Goal: Task Accomplishment & Management: Use online tool/utility

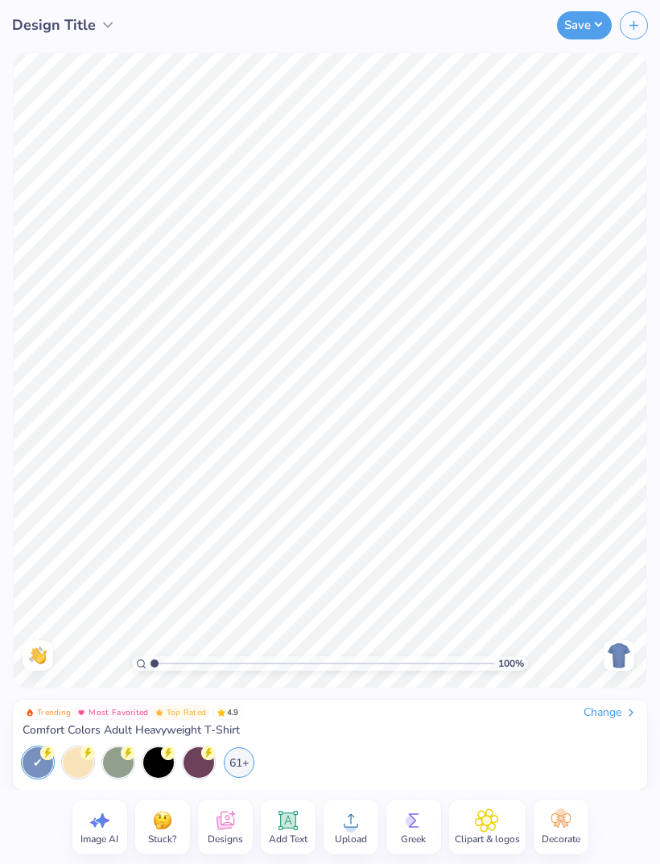
click at [604, 647] on div at bounding box center [619, 655] width 31 height 31
click at [630, 647] on img at bounding box center [619, 655] width 26 height 26
click at [97, 31] on div "Design Title" at bounding box center [64, 25] width 104 height 22
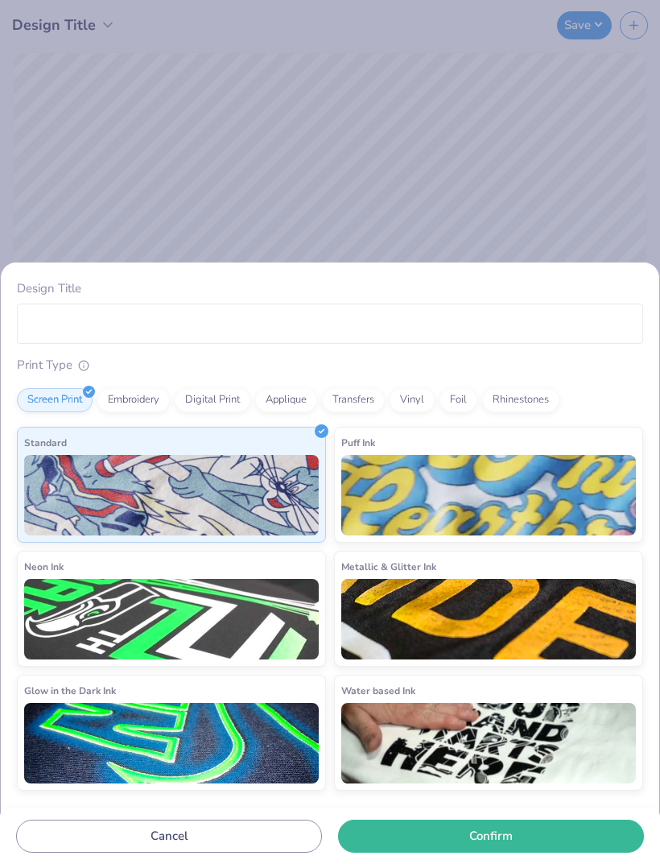
click at [355, 102] on div "Design Title Print Type Screen Print Embroidery Digital Print Applique Transfer…" at bounding box center [330, 432] width 660 height 864
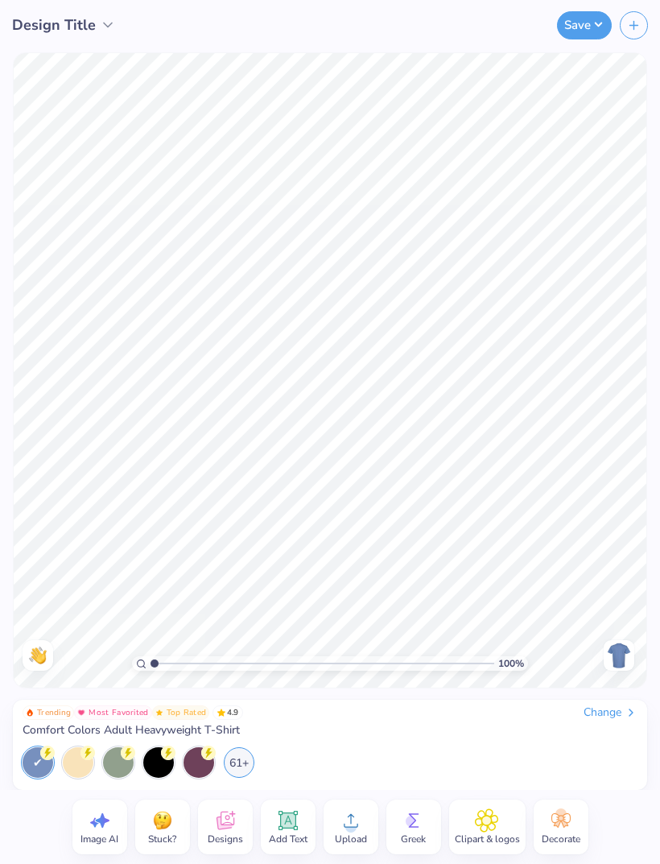
click at [605, 713] on div "Change" at bounding box center [611, 712] width 54 height 14
click at [598, 701] on div "Trending Most Favorited Top Rated 4.9 Change Comfort Colors Adult Heavyweight T…" at bounding box center [330, 744] width 634 height 90
click at [613, 710] on div "Change" at bounding box center [611, 712] width 54 height 14
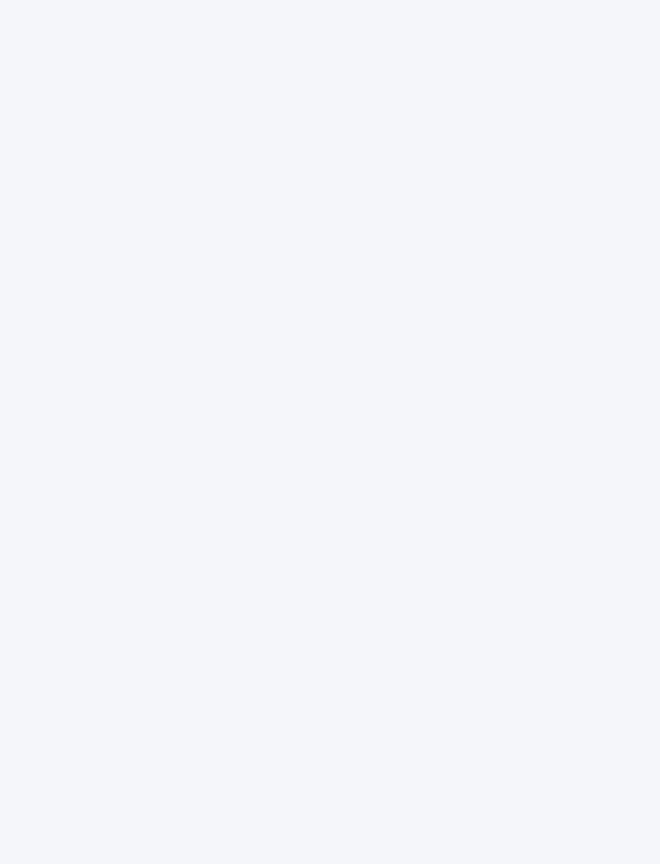
click at [275, 1] on div at bounding box center [330, 432] width 660 height 864
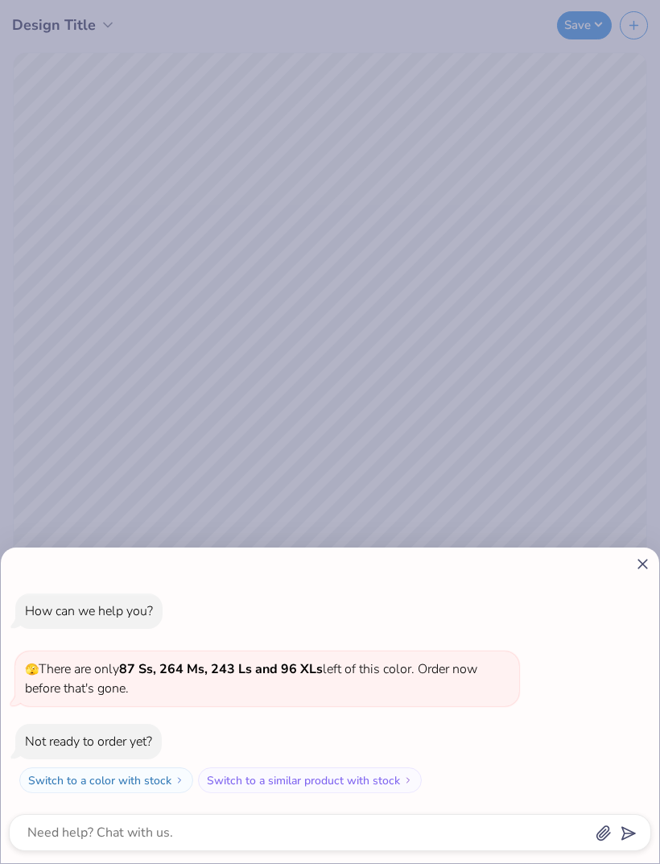
click at [636, 577] on div "How can we help you? 🫣 There are only 87 Ss, 264 Ms, 243 Ls and 96 XLs left of …" at bounding box center [330, 705] width 658 height 316
click at [639, 567] on line at bounding box center [642, 563] width 9 height 9
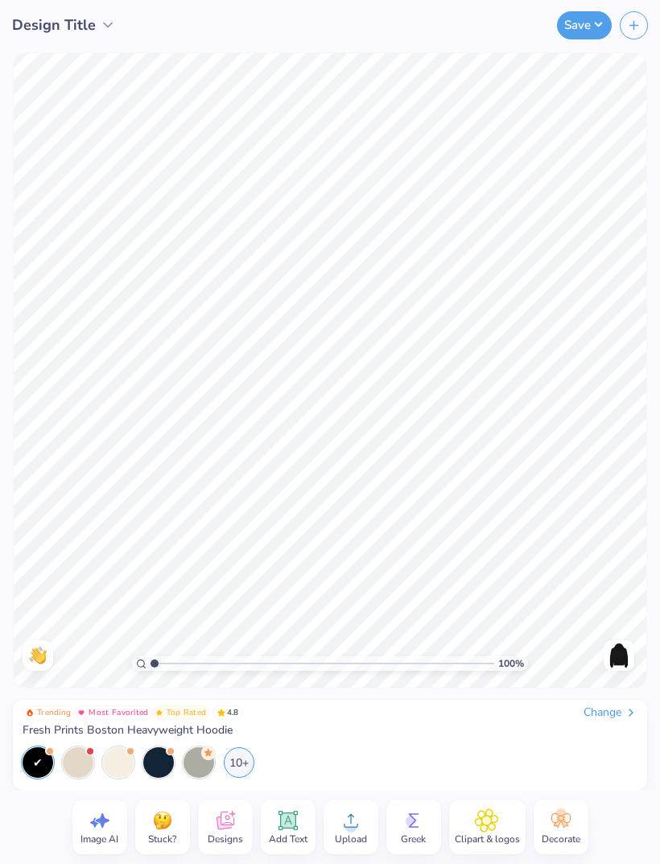
click at [106, 774] on div at bounding box center [118, 762] width 31 height 31
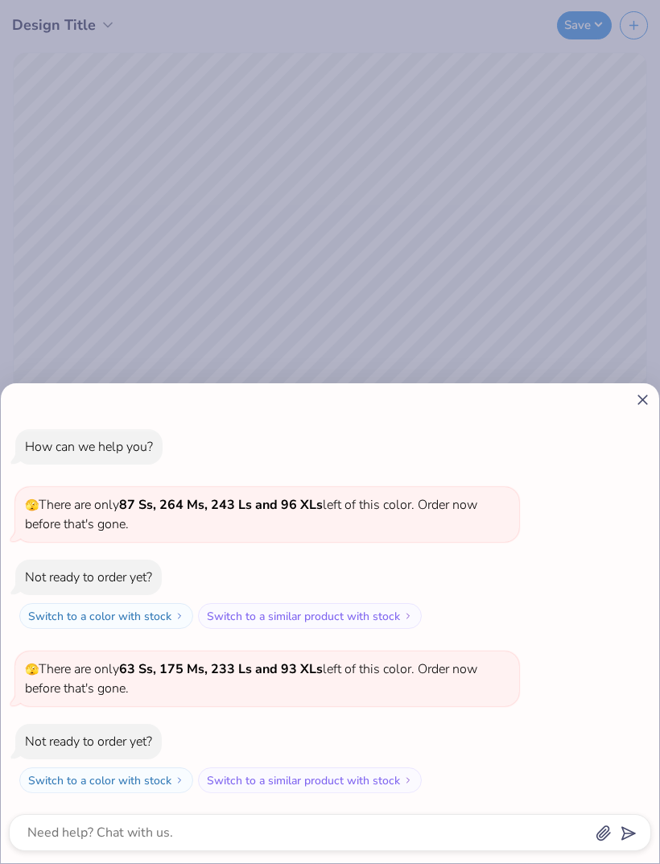
click at [650, 399] on icon at bounding box center [642, 399] width 17 height 17
type textarea "x"
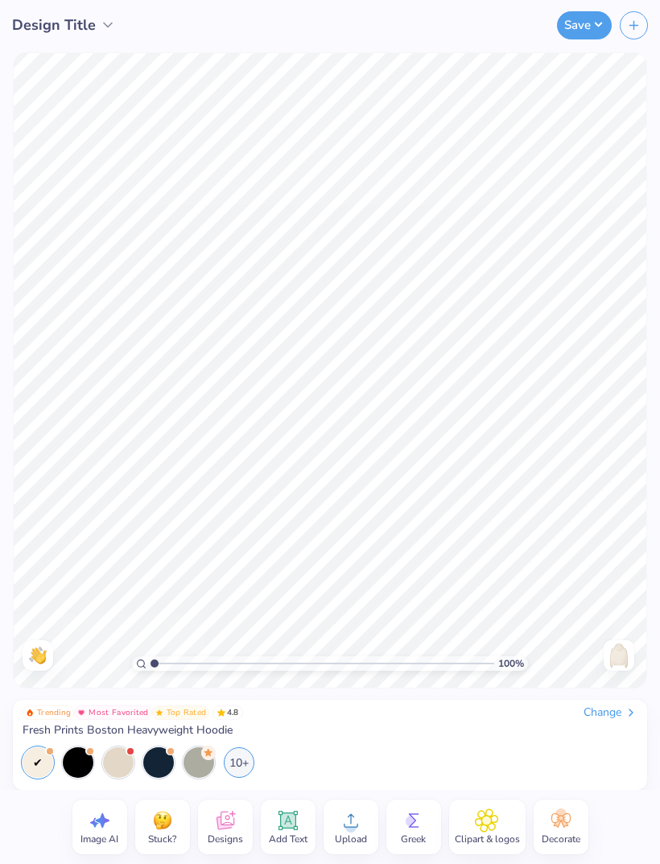
click at [250, 803] on div "Designs" at bounding box center [225, 826] width 55 height 55
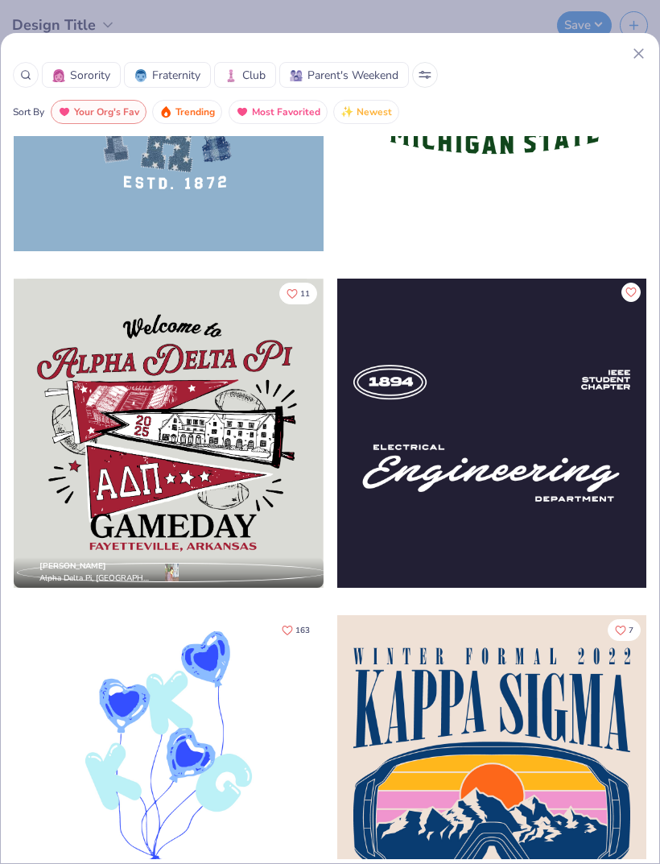
scroll to position [3566, 0]
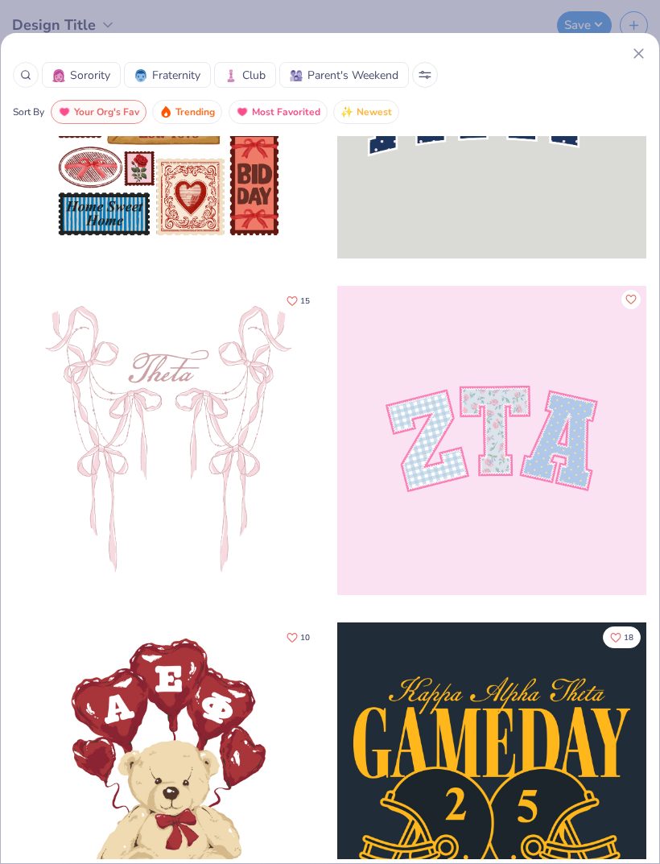
click at [646, 47] on icon at bounding box center [638, 53] width 17 height 17
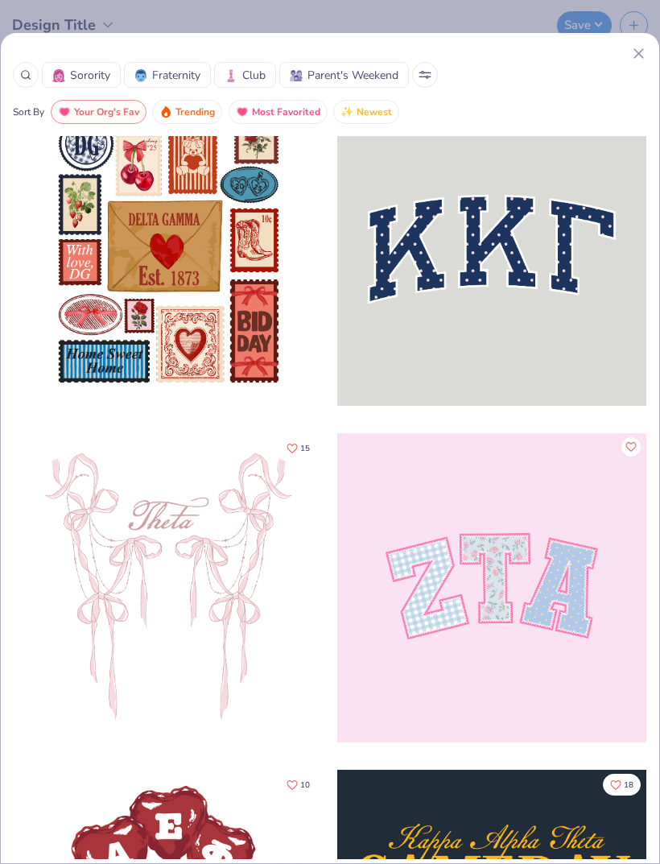
click at [653, 56] on div "Sorority Fraternity Club Parent's Weekend Sort By Your Org's Fav Trending Most …" at bounding box center [330, 84] width 658 height 79
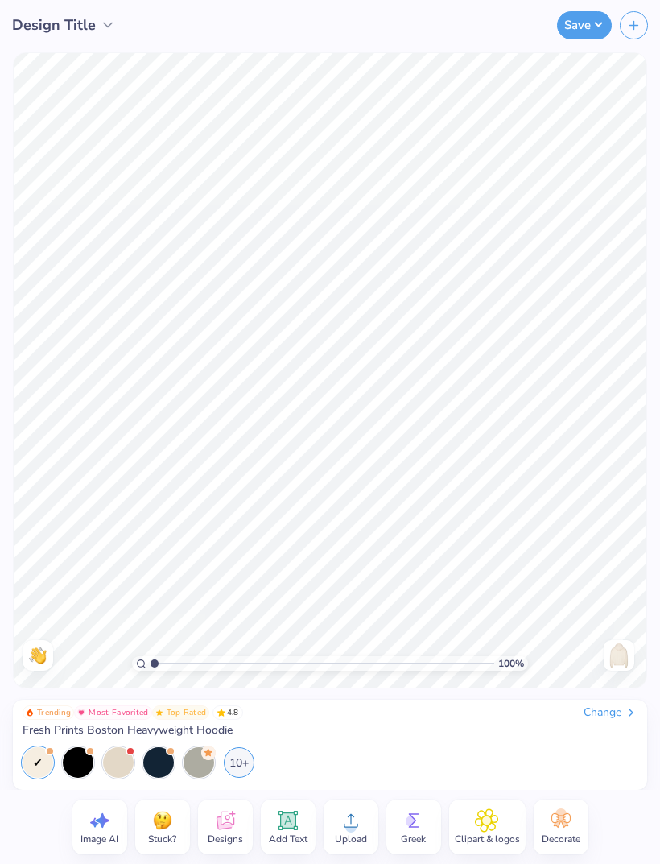
click at [293, 807] on div "Add Text" at bounding box center [288, 826] width 55 height 55
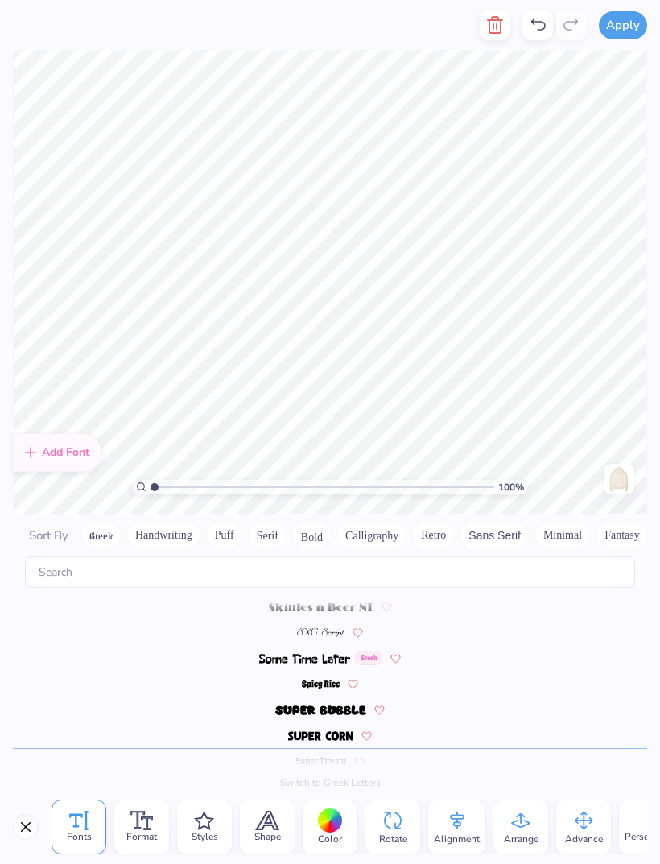
scroll to position [7019, 0]
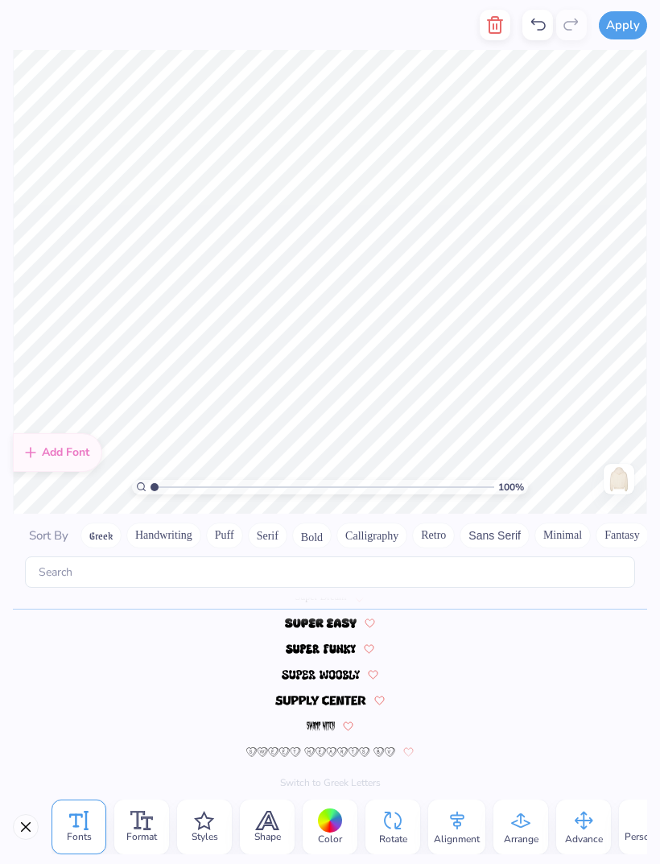
click at [280, 529] on button "Serif" at bounding box center [267, 535] width 39 height 26
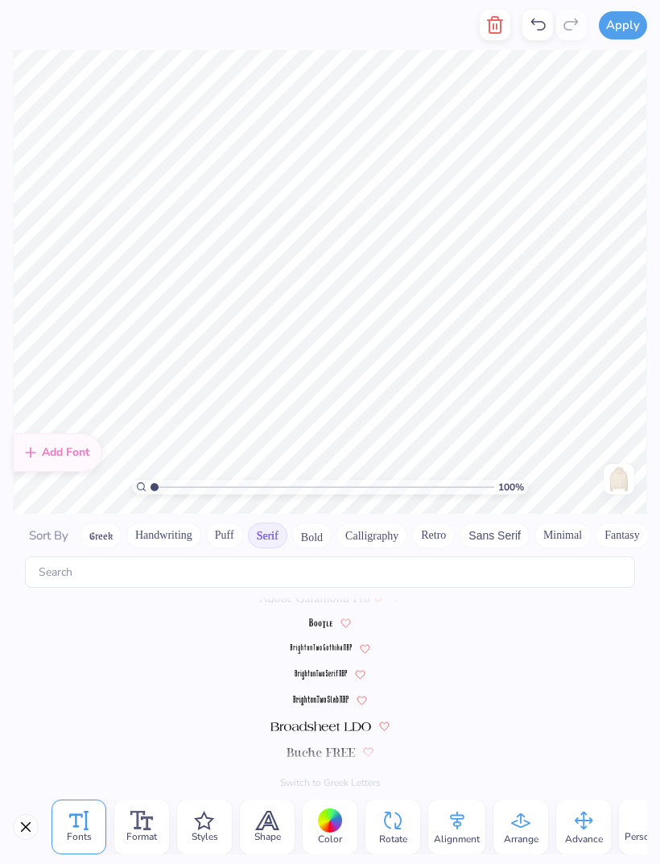
scroll to position [0, 0]
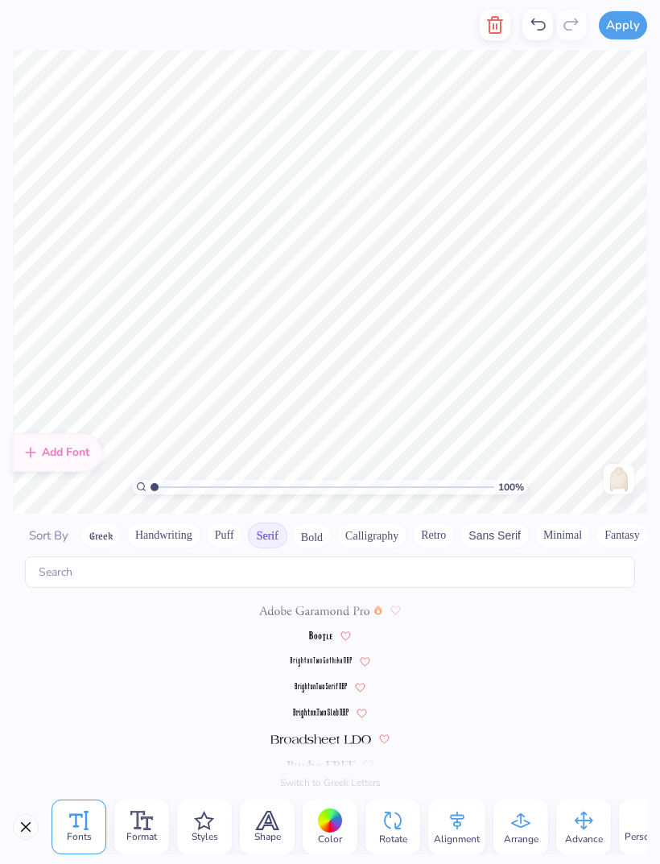
click at [555, 522] on button "Minimal" at bounding box center [562, 535] width 56 height 26
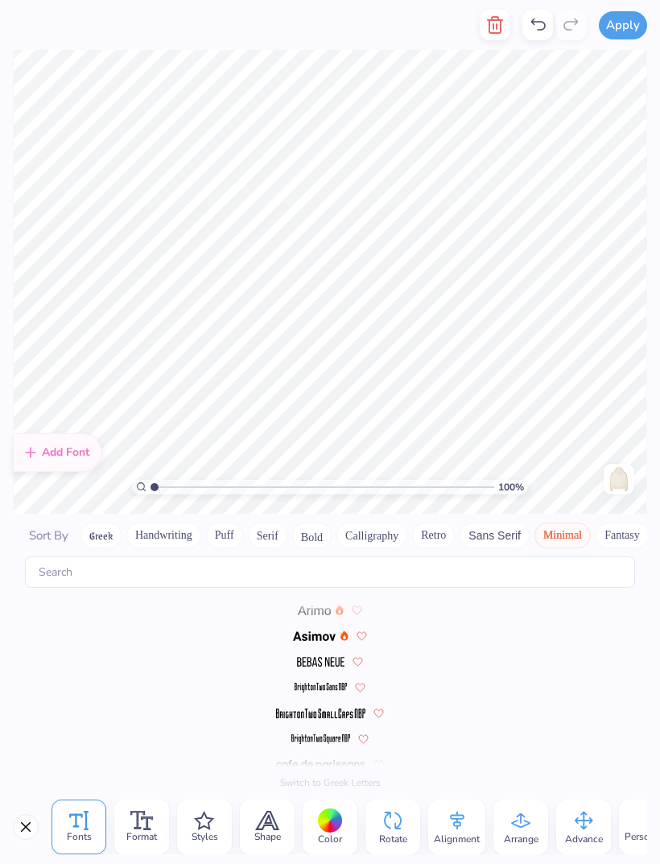
click at [305, 605] on img at bounding box center [314, 610] width 33 height 10
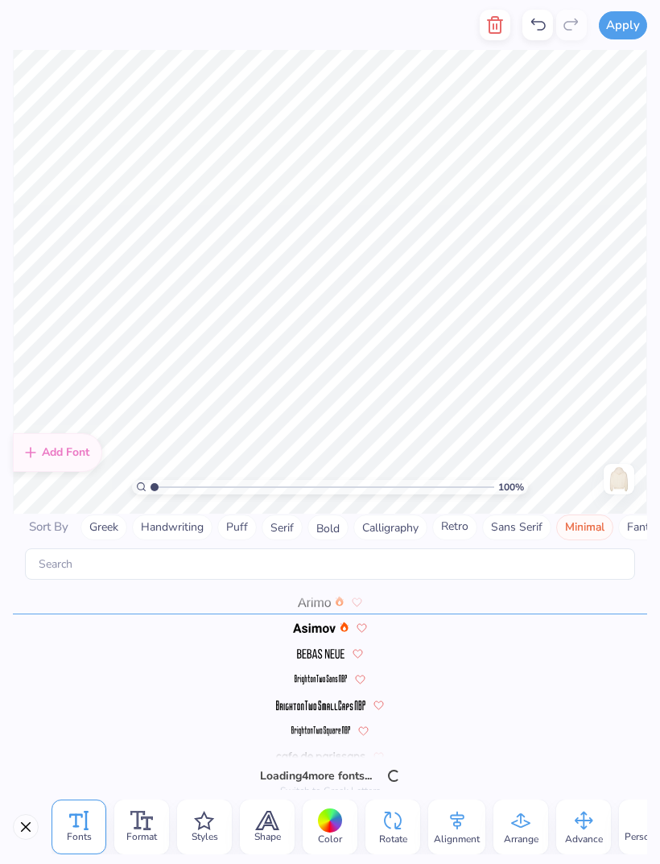
click at [329, 597] on img at bounding box center [314, 602] width 33 height 10
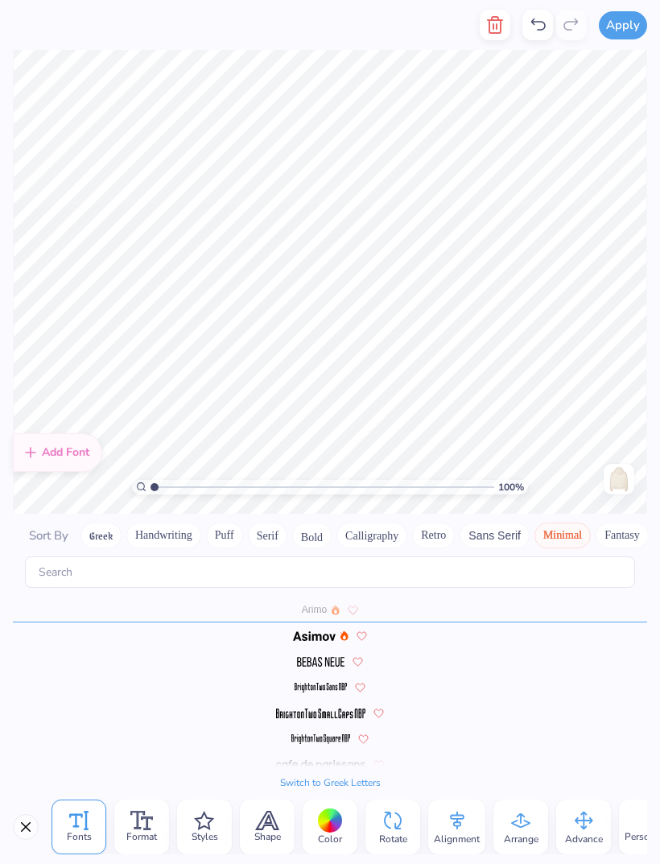
type textarea "c"
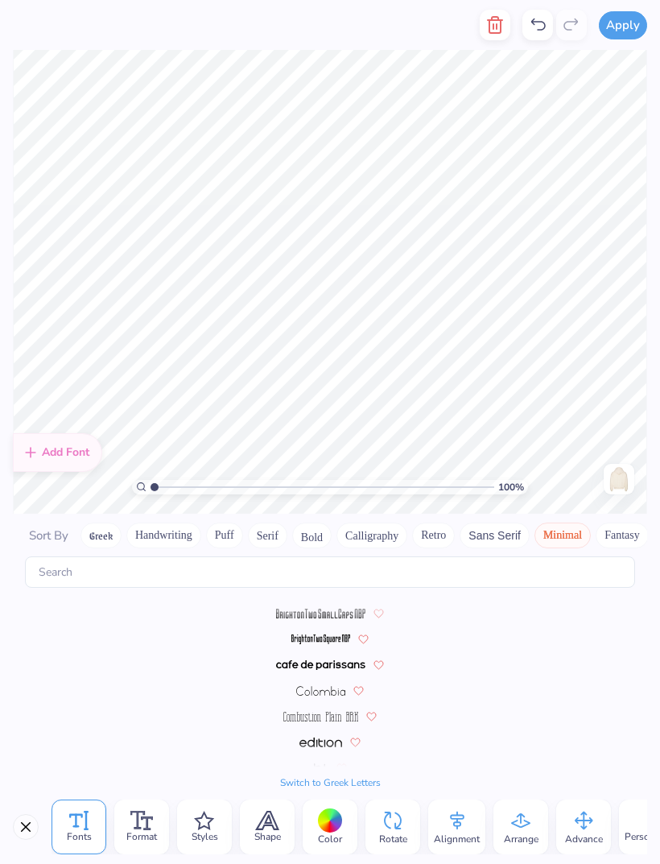
type textarea "[PERSON_NAME]"
click at [325, 660] on img at bounding box center [321, 665] width 90 height 10
click at [328, 660] on img at bounding box center [321, 665] width 14 height 10
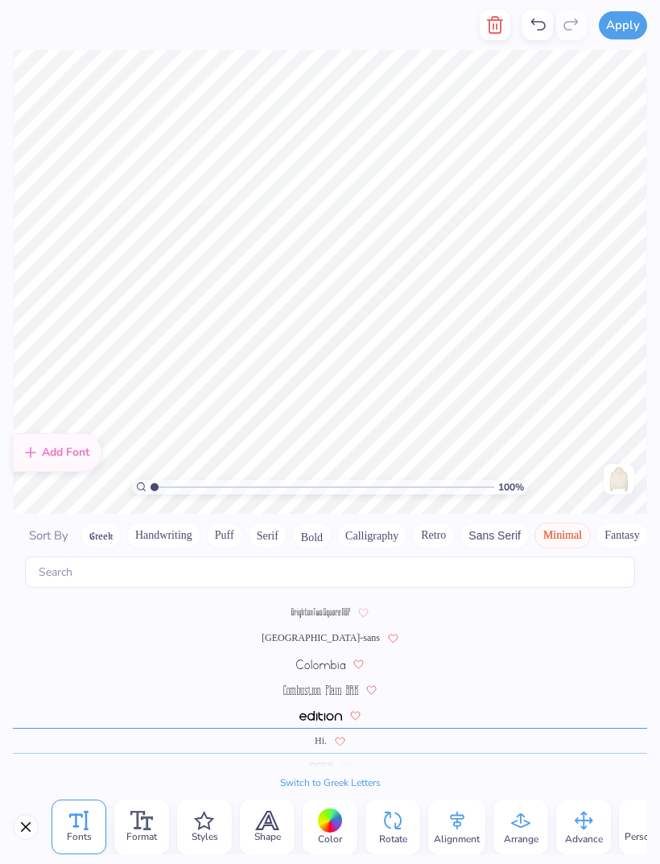
scroll to position [126, 0]
click at [324, 657] on span at bounding box center [321, 664] width 50 height 14
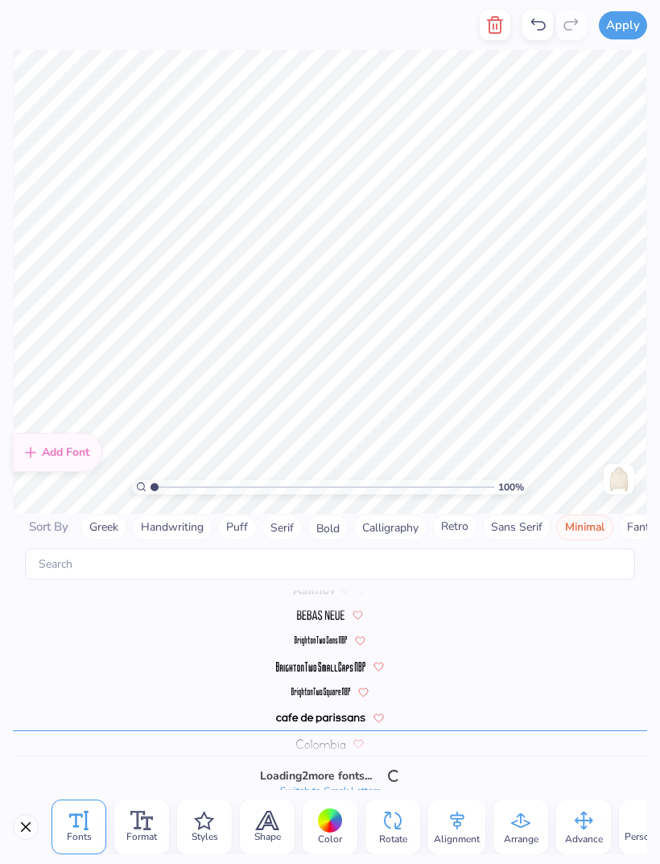
click at [327, 732] on div at bounding box center [330, 743] width 634 height 26
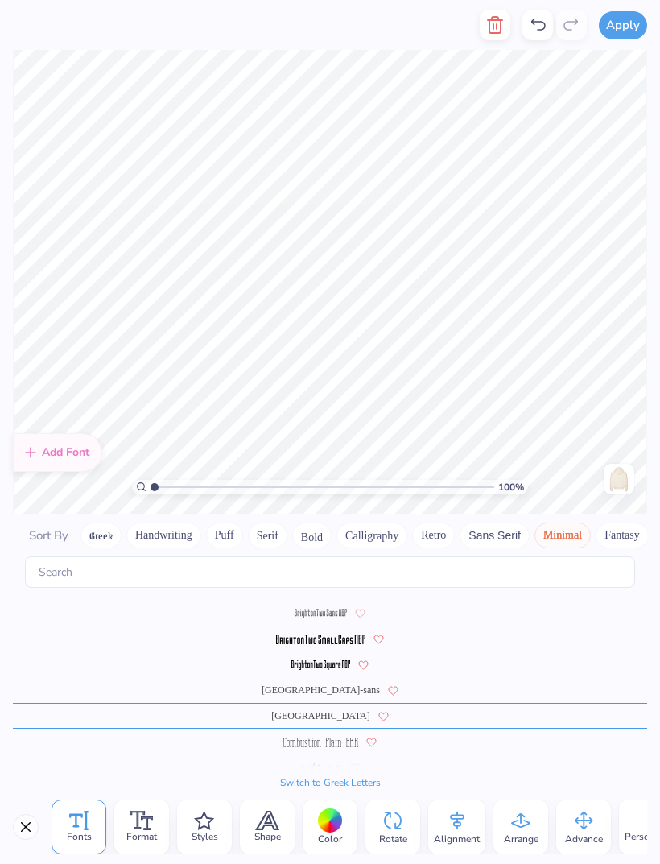
scroll to position [74, 0]
click at [145, 834] on span "Format" at bounding box center [141, 836] width 31 height 13
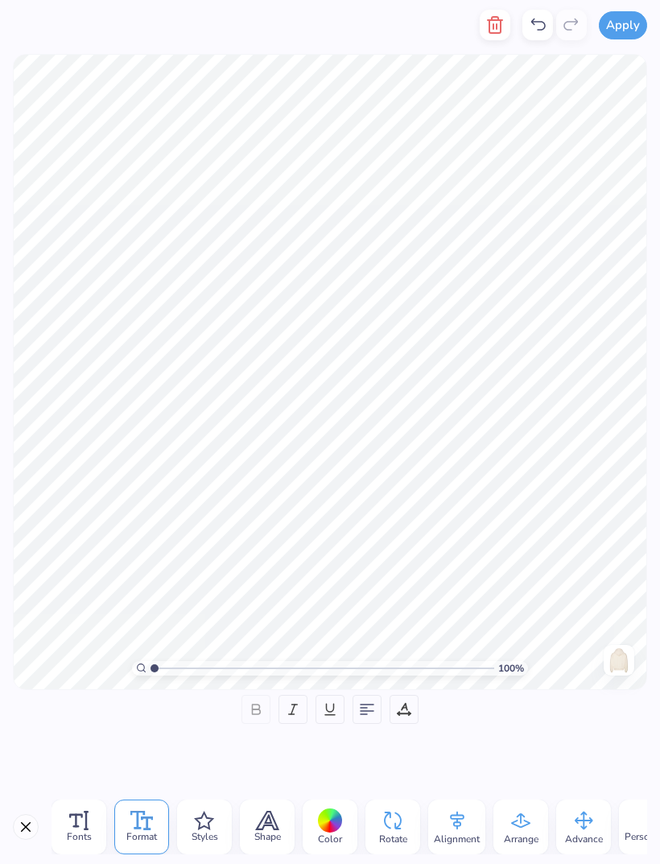
click at [270, 699] on div at bounding box center [255, 709] width 29 height 29
click at [80, 820] on icon at bounding box center [78, 820] width 19 height 19
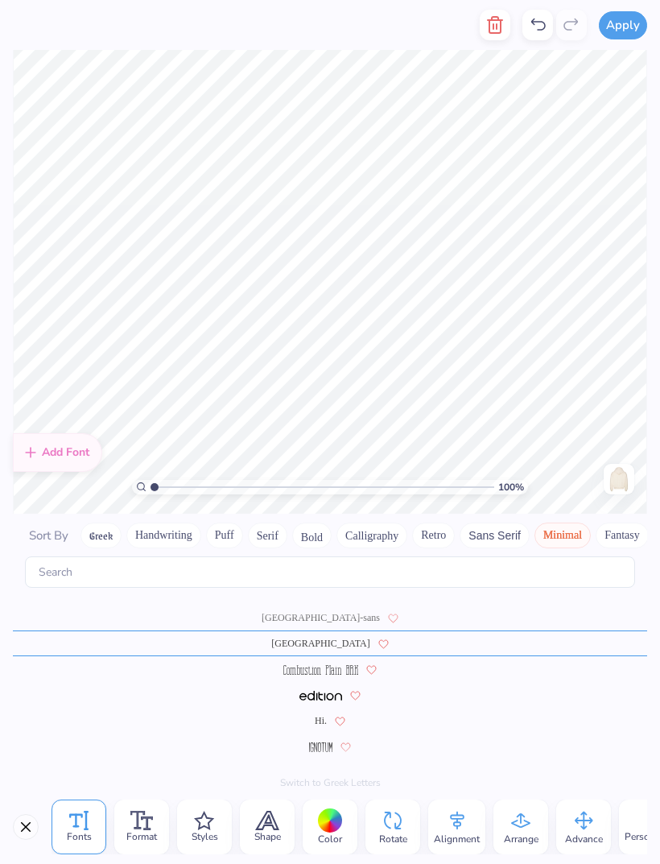
scroll to position [193, 0]
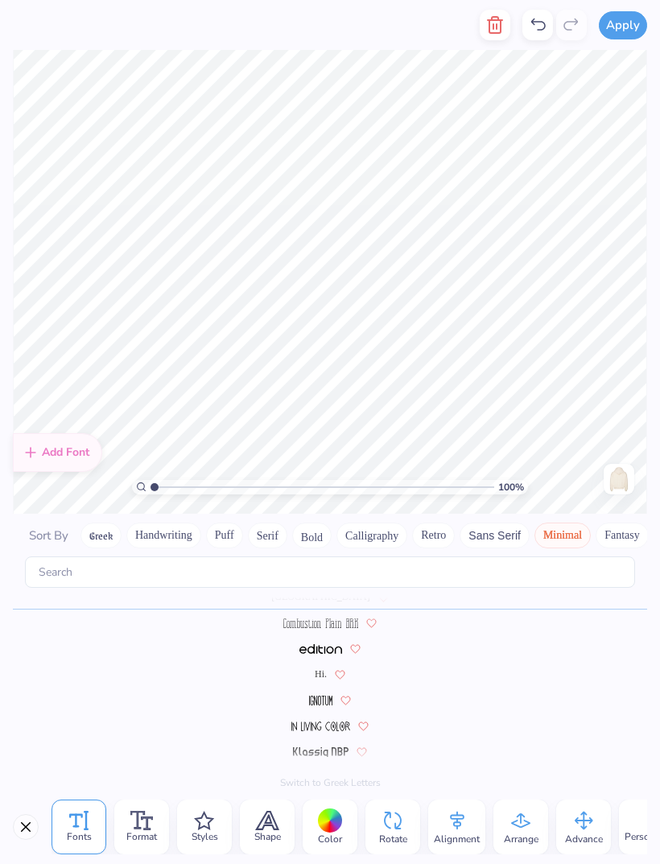
click at [274, 801] on div "Shape" at bounding box center [267, 826] width 55 height 55
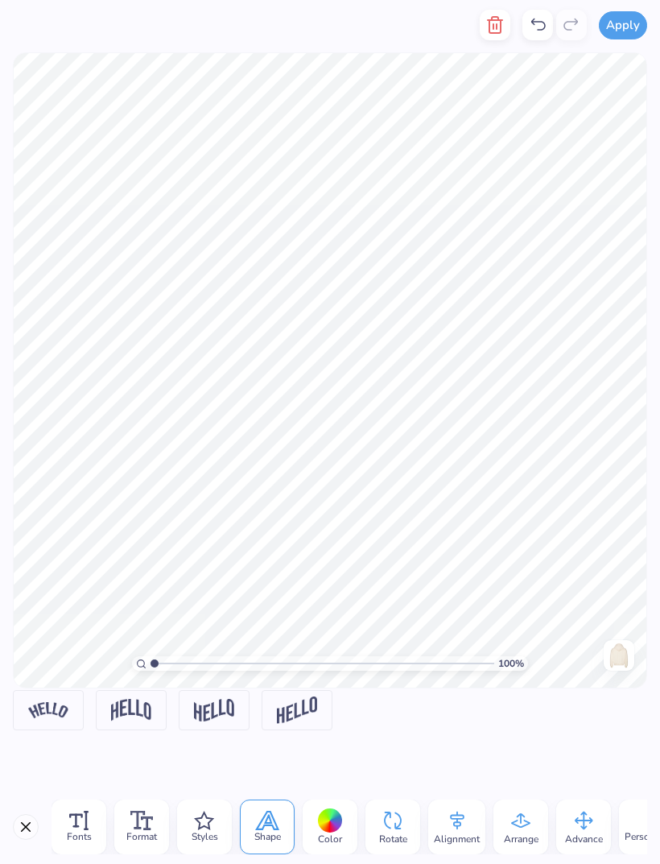
click at [65, 830] on div "Fonts" at bounding box center [79, 826] width 55 height 55
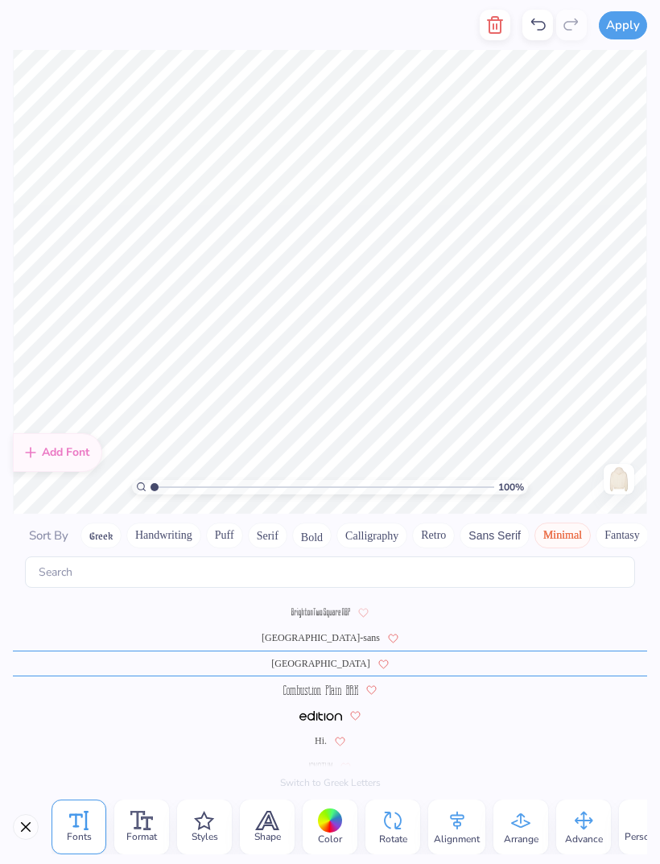
scroll to position [126, 0]
click at [328, 633] on div "[GEOGRAPHIC_DATA]-sans" at bounding box center [330, 638] width 634 height 26
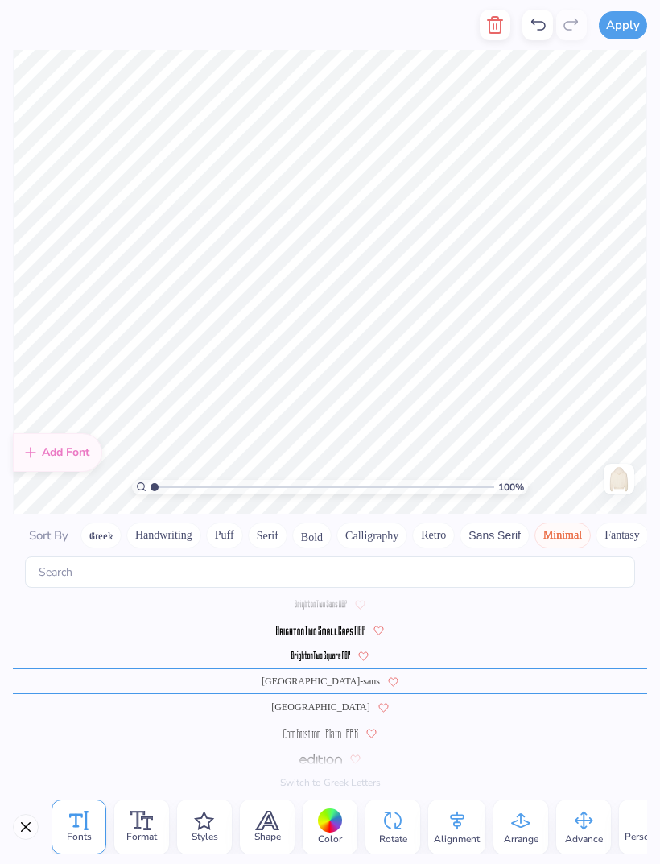
click at [304, 622] on span at bounding box center [321, 629] width 90 height 14
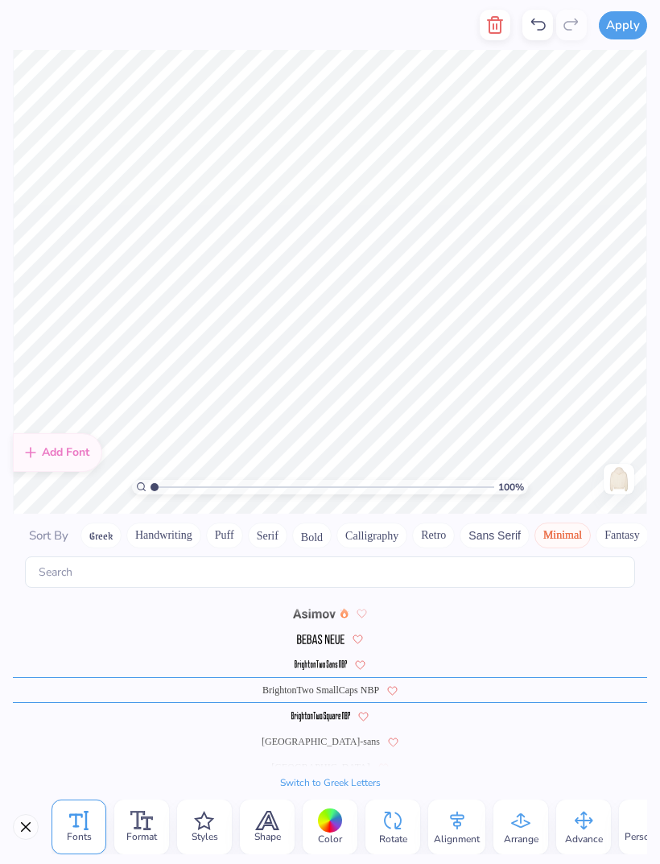
click at [307, 712] on img at bounding box center [320, 717] width 59 height 10
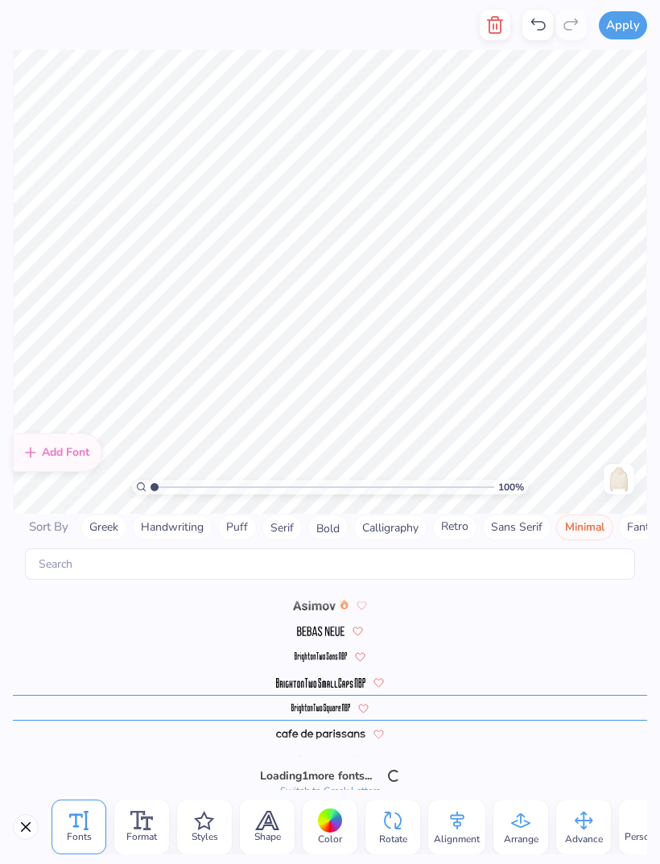
click at [336, 705] on span at bounding box center [320, 707] width 59 height 14
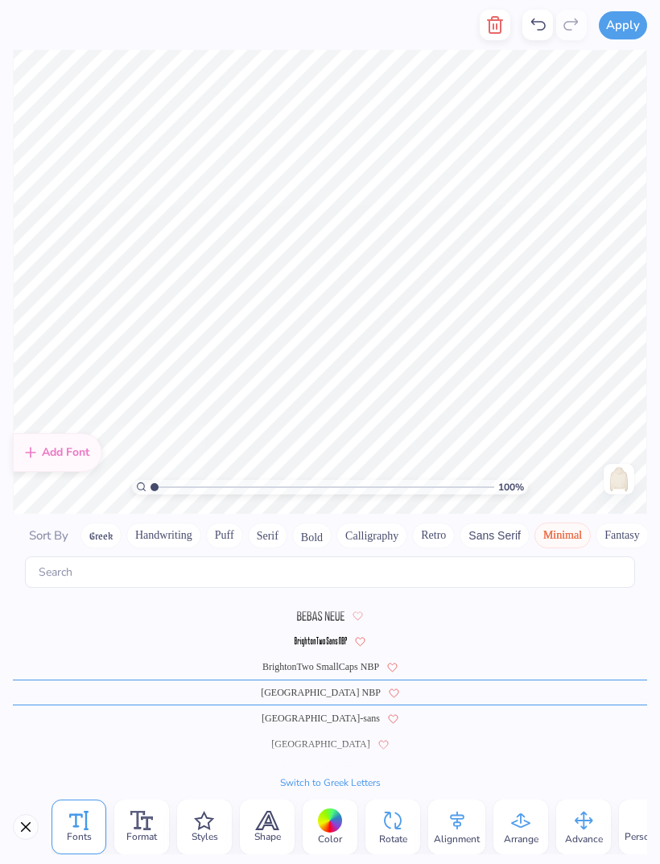
scroll to position [48, 0]
click at [332, 703] on div "[GEOGRAPHIC_DATA]-sans" at bounding box center [330, 716] width 634 height 26
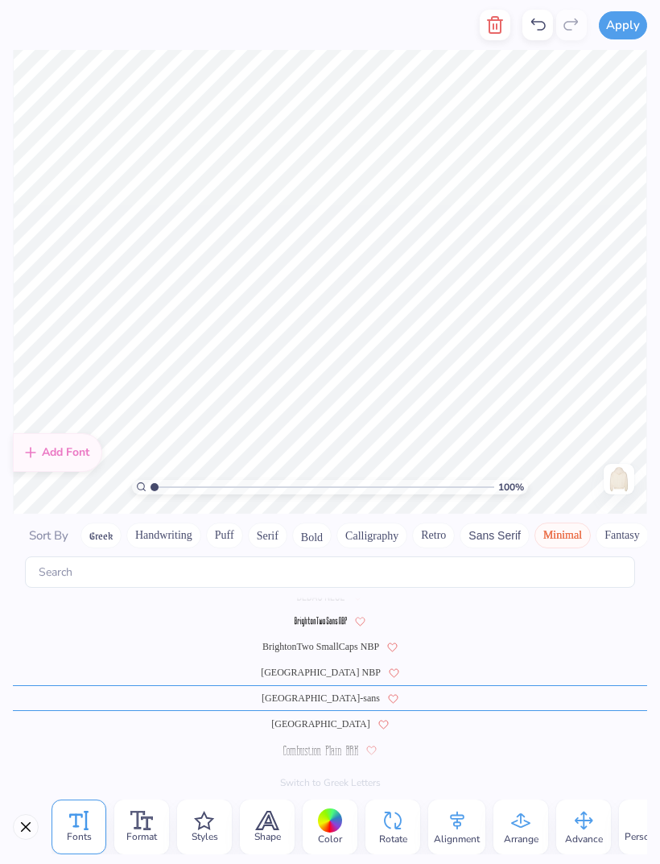
scroll to position [74, 0]
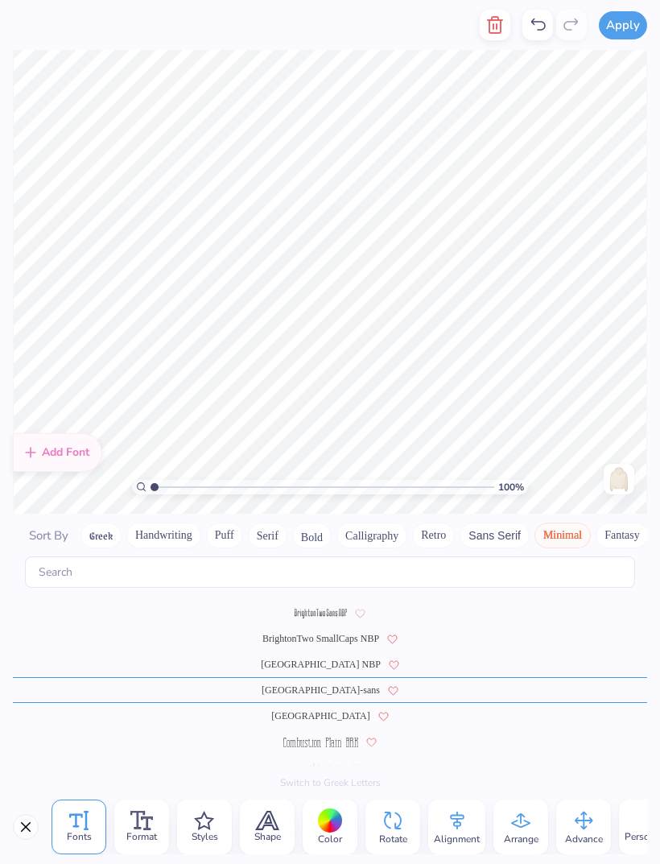
click at [131, 826] on icon at bounding box center [141, 820] width 23 height 19
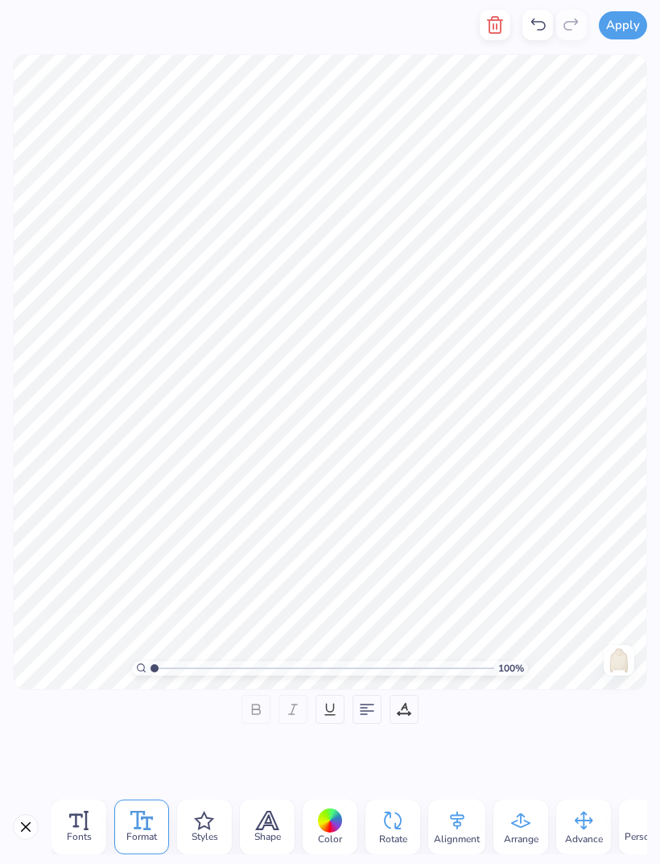
click at [407, 709] on icon at bounding box center [404, 709] width 14 height 14
click at [212, 815] on icon at bounding box center [204, 820] width 20 height 19
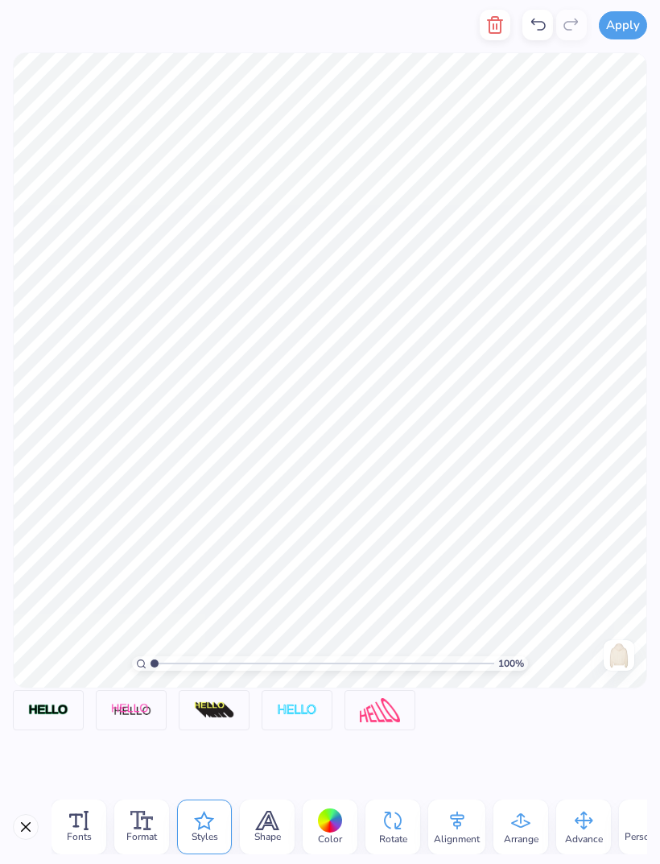
click at [266, 823] on icon at bounding box center [268, 820] width 22 height 18
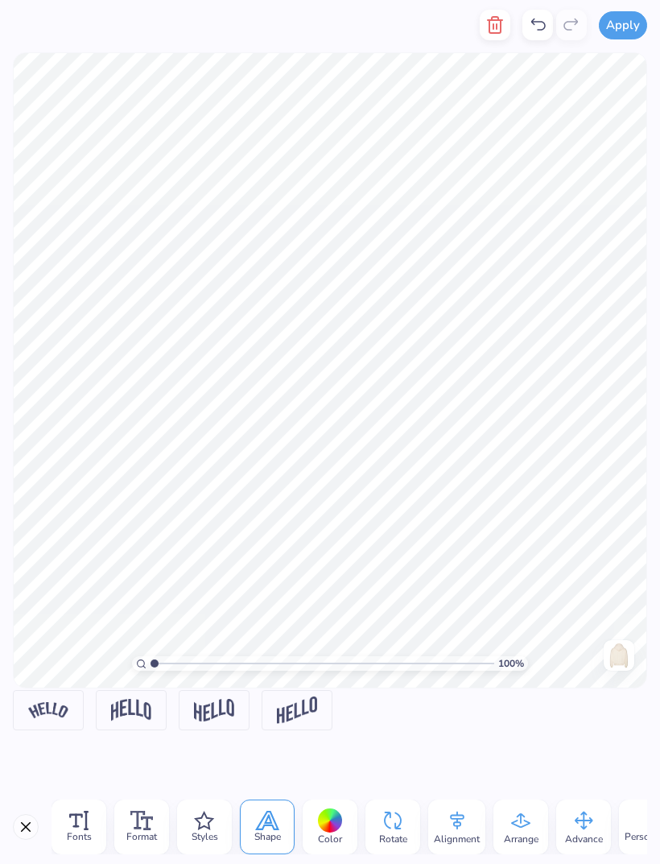
scroll to position [0, -18]
click at [637, 837] on div "Personalized Names" at bounding box center [669, 826] width 100 height 55
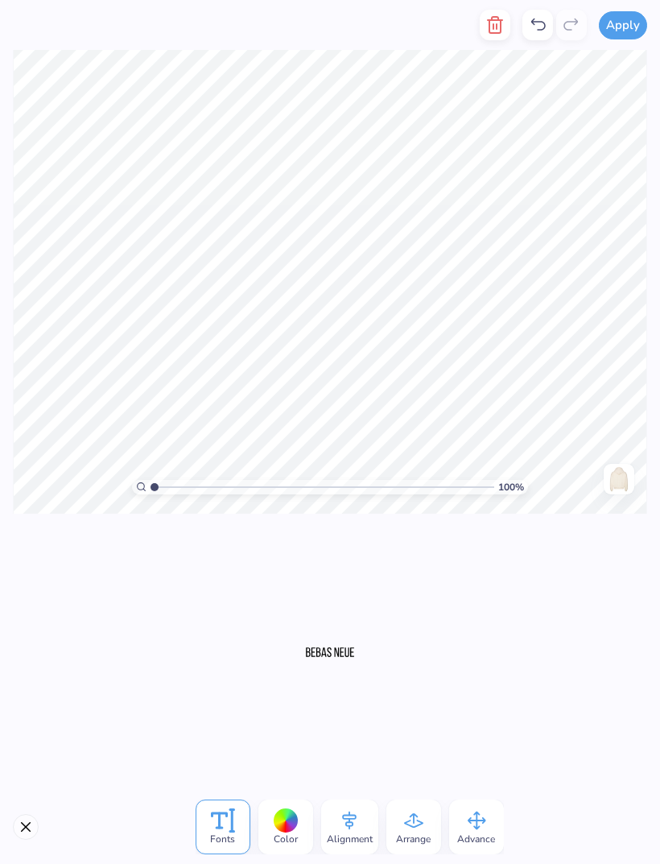
scroll to position [0, 0]
click at [28, 820] on button "Close" at bounding box center [26, 827] width 26 height 26
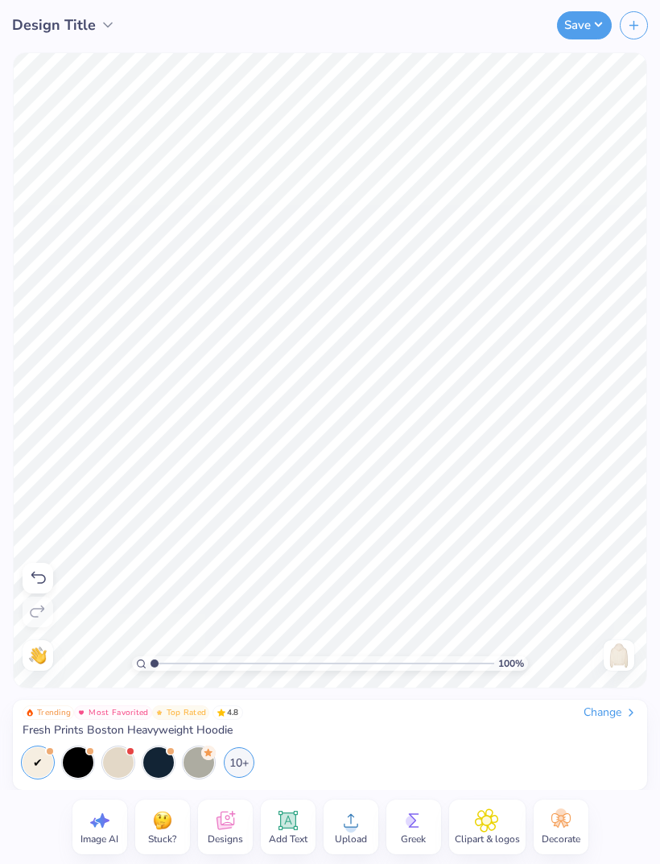
click at [48, 815] on div "Image AI Stuck? Designs Add Text Upload Greek Clipart & logos Decorate" at bounding box center [330, 827] width 660 height 74
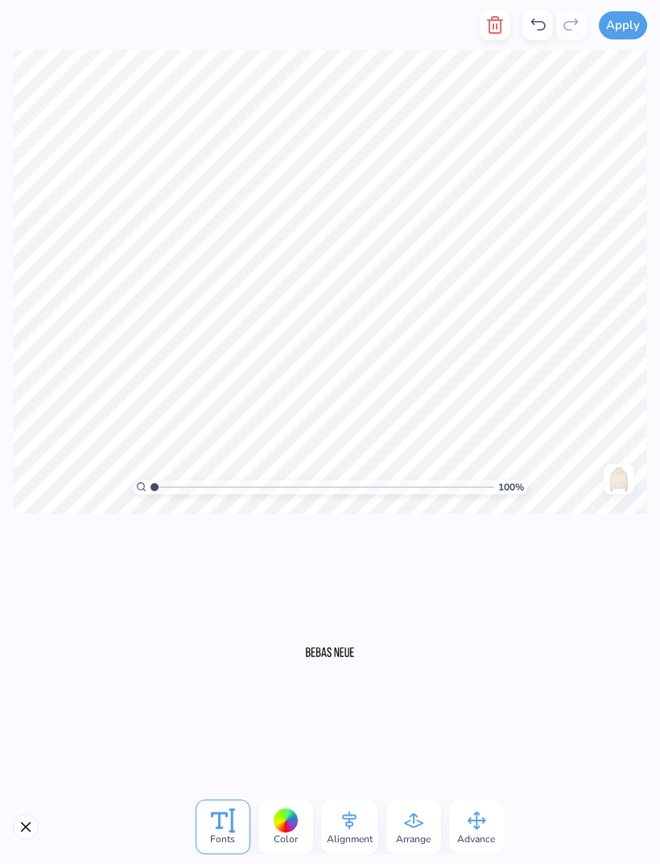
click at [419, 802] on div "Arrange" at bounding box center [413, 826] width 55 height 55
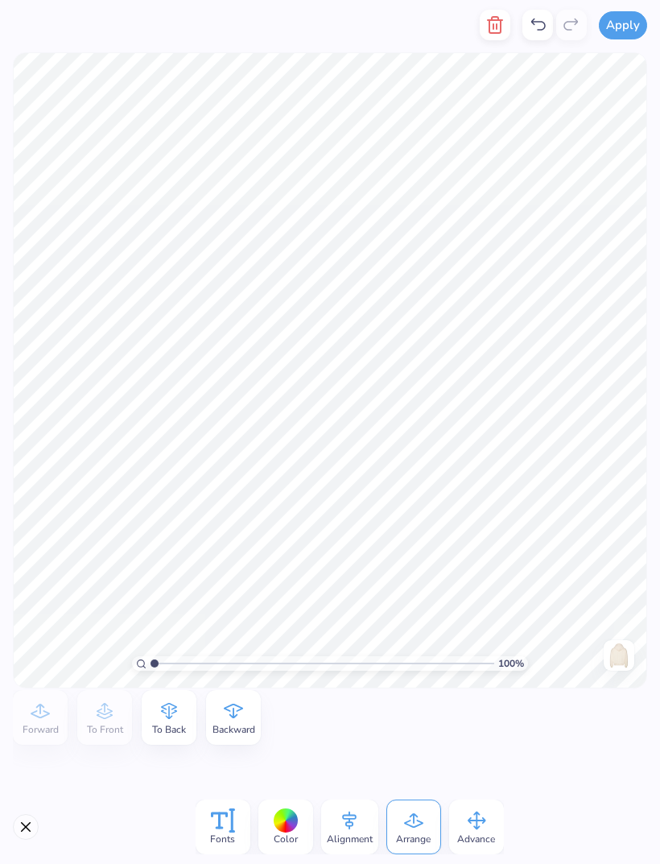
click at [491, 39] on button "button" at bounding box center [495, 25] width 31 height 31
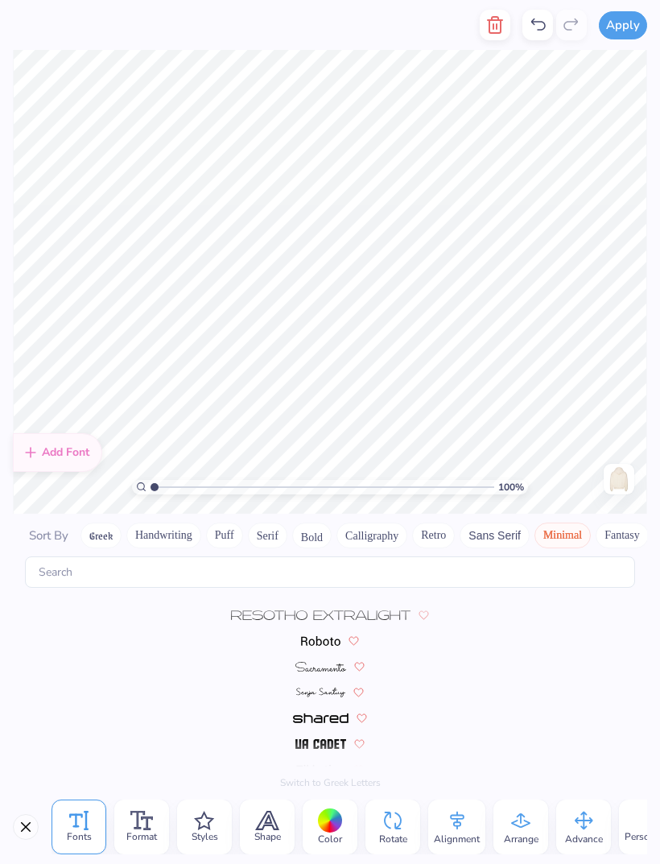
scroll to position [484, 0]
click at [320, 611] on img at bounding box center [320, 616] width 179 height 10
click at [316, 633] on span at bounding box center [320, 640] width 39 height 14
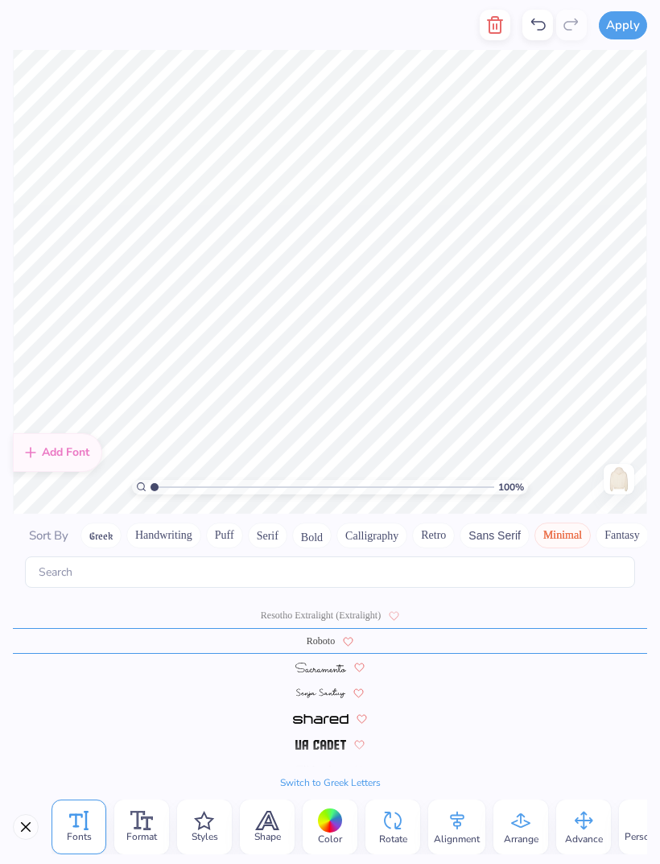
click at [314, 757] on div at bounding box center [330, 770] width 634 height 26
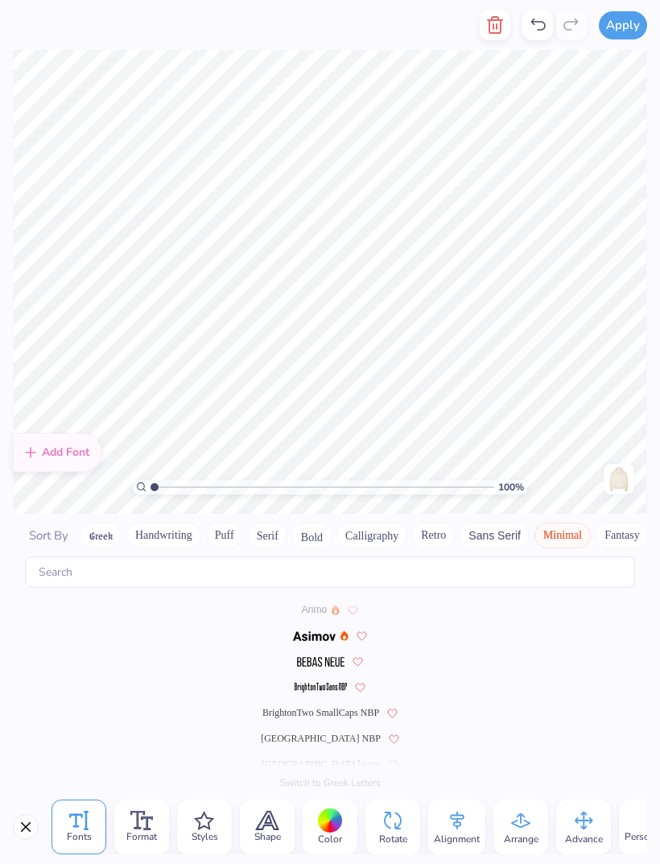
scroll to position [0, 0]
click at [321, 602] on span "Arimo" at bounding box center [314, 609] width 25 height 14
click at [304, 596] on div "Arimo" at bounding box center [330, 609] width 634 height 26
click at [322, 602] on span "Arimo" at bounding box center [314, 609] width 25 height 14
click at [320, 631] on img at bounding box center [314, 636] width 43 height 10
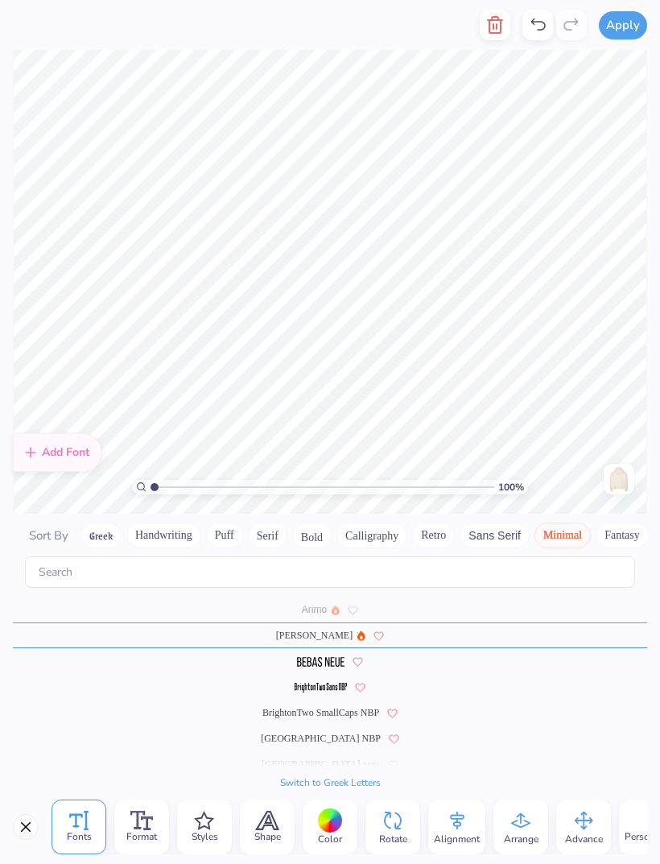
click at [328, 601] on div "Arimo" at bounding box center [330, 609] width 634 height 26
click at [321, 657] on img at bounding box center [320, 662] width 47 height 10
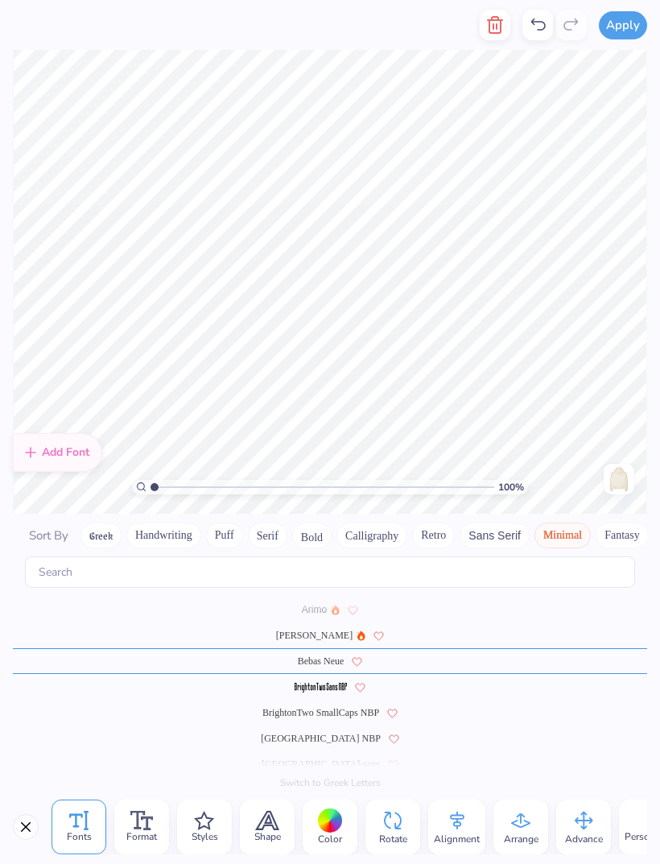
click at [335, 704] on div "BrightonTwo SmallCaps NBP" at bounding box center [330, 712] width 634 height 26
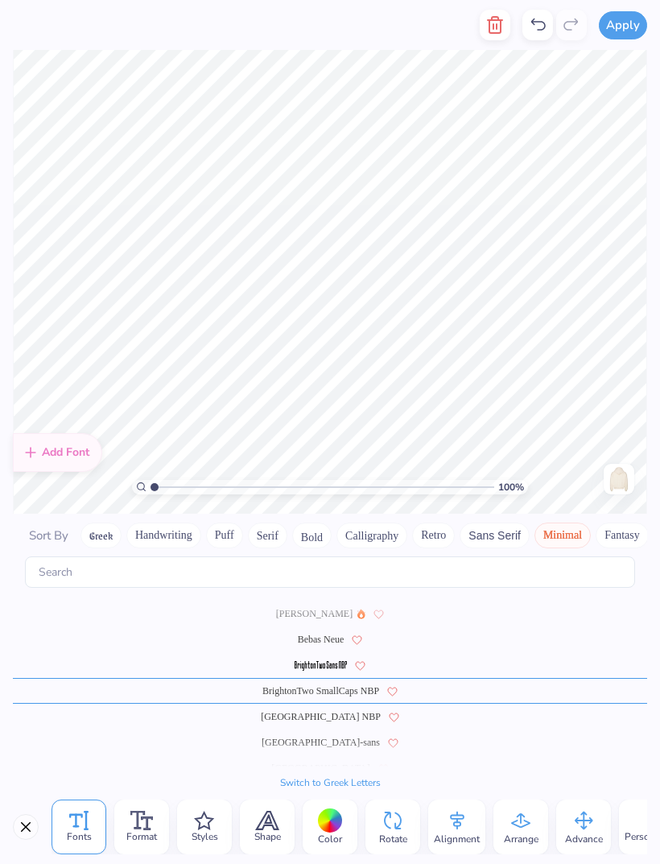
scroll to position [23, 0]
click at [332, 683] on span "BrightonTwo SmallCaps NBP" at bounding box center [320, 690] width 117 height 14
click at [311, 708] on span "[GEOGRAPHIC_DATA] NBP" at bounding box center [321, 715] width 120 height 14
click at [321, 708] on span "[GEOGRAPHIC_DATA]-sans" at bounding box center [321, 715] width 118 height 14
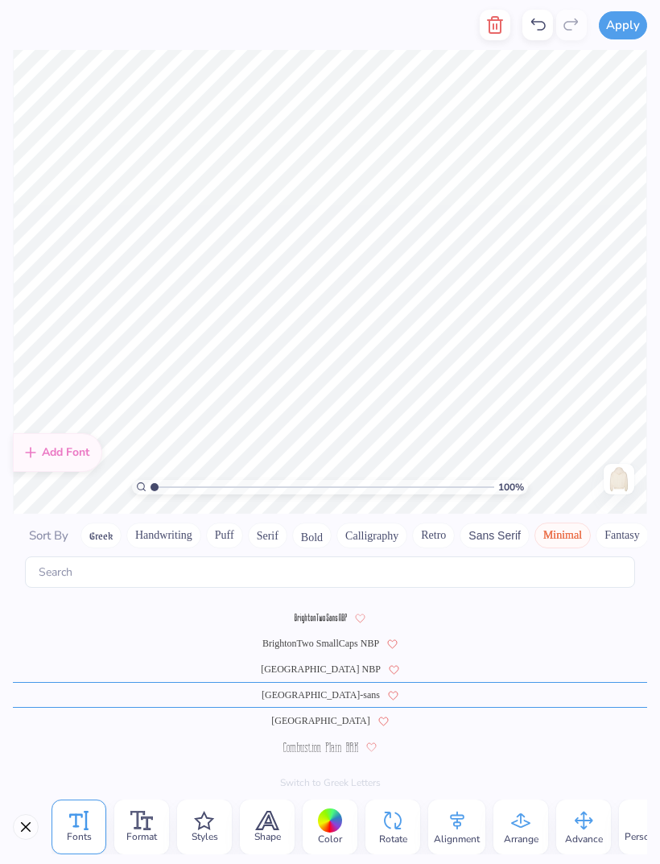
click at [328, 713] on span "[GEOGRAPHIC_DATA]" at bounding box center [320, 720] width 98 height 14
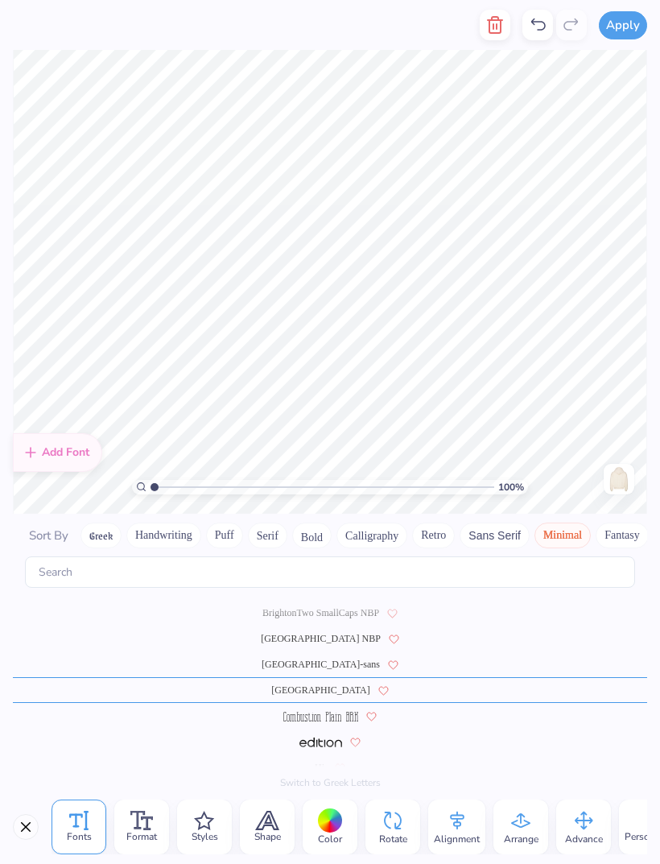
click at [150, 820] on icon at bounding box center [141, 820] width 23 height 19
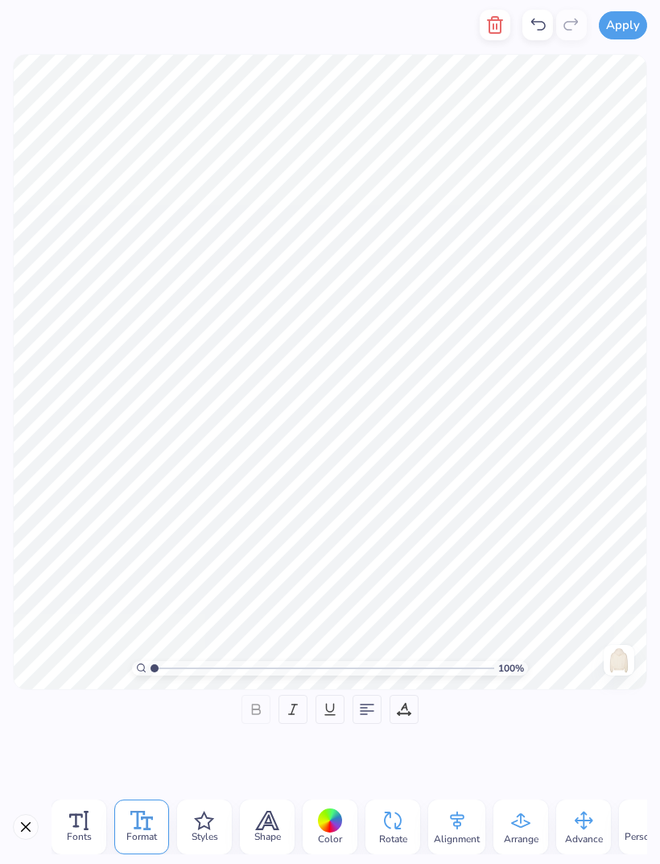
click at [80, 827] on icon at bounding box center [78, 820] width 19 height 19
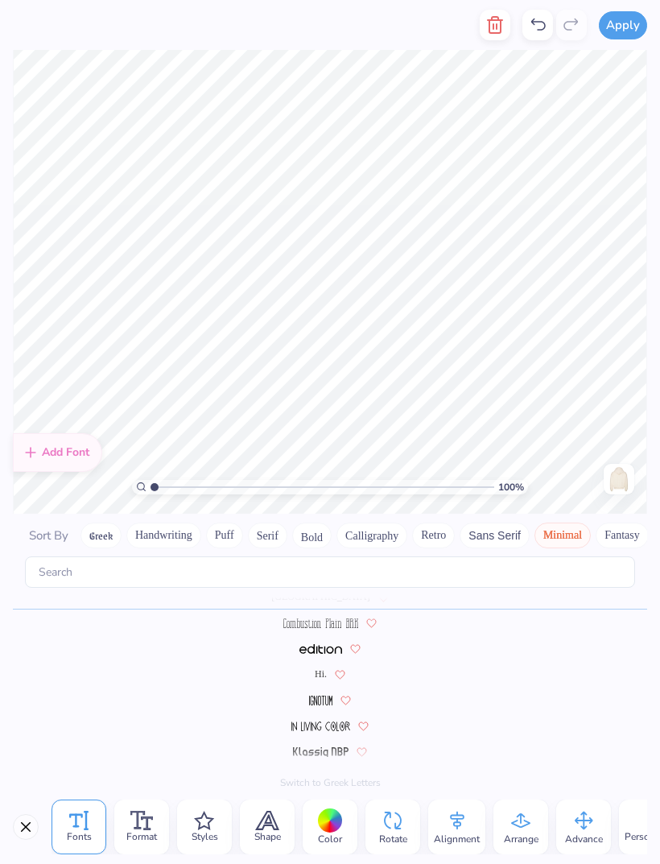
scroll to position [193, 0]
click at [334, 819] on div at bounding box center [330, 820] width 25 height 25
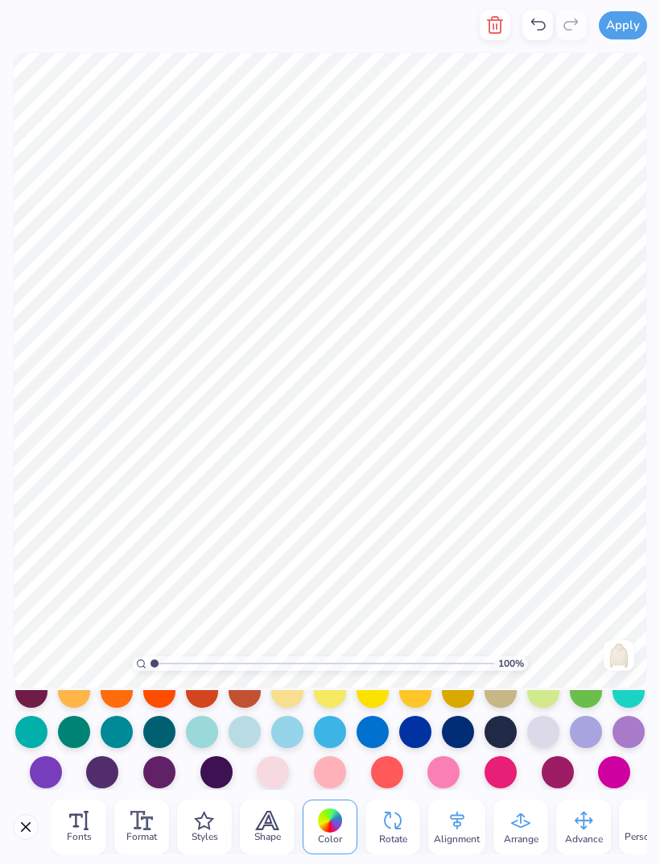
scroll to position [224, 0]
click at [497, 730] on div at bounding box center [501, 732] width 32 height 32
click at [453, 728] on div at bounding box center [458, 732] width 32 height 32
click at [452, 724] on div at bounding box center [458, 732] width 32 height 32
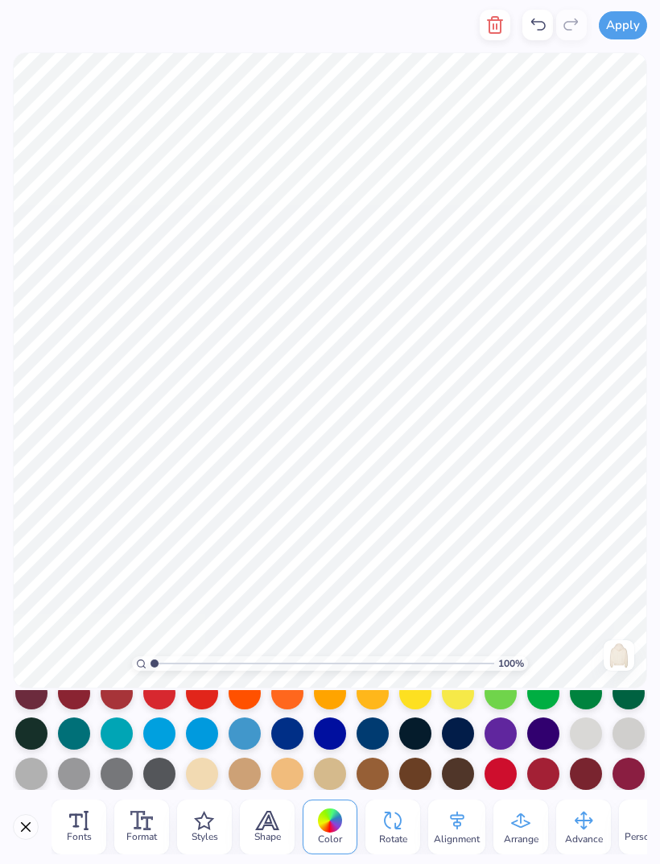
scroll to position [97, 0]
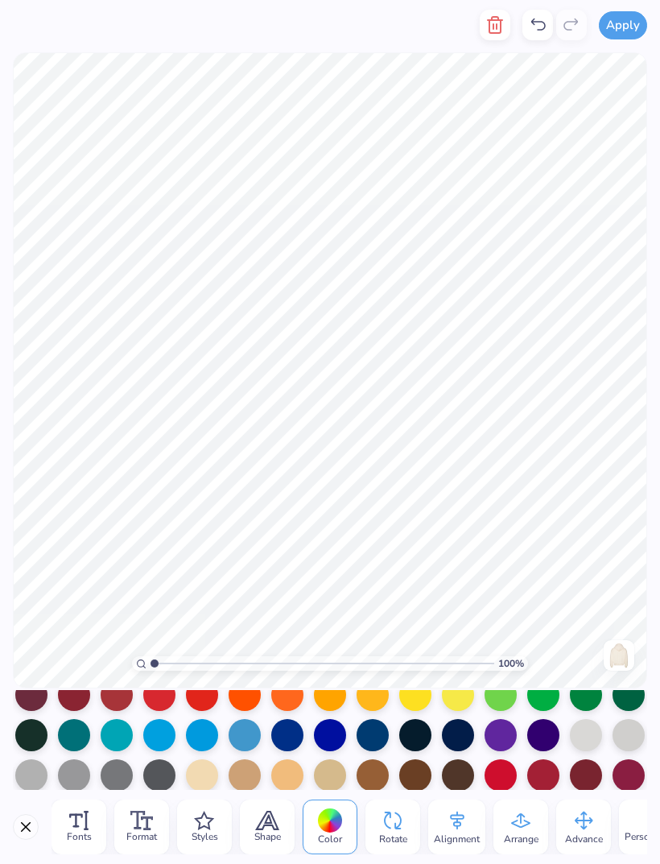
click at [294, 736] on div at bounding box center [287, 735] width 32 height 32
click at [89, 819] on div "Fonts" at bounding box center [79, 826] width 55 height 55
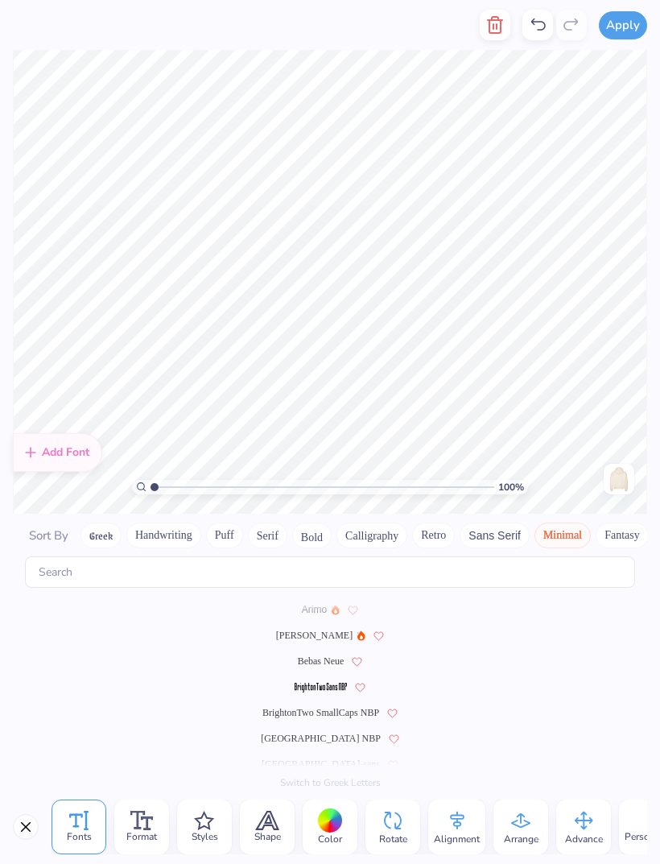
scroll to position [0, 0]
click at [335, 654] on span "Bebas Neue" at bounding box center [321, 661] width 47 height 14
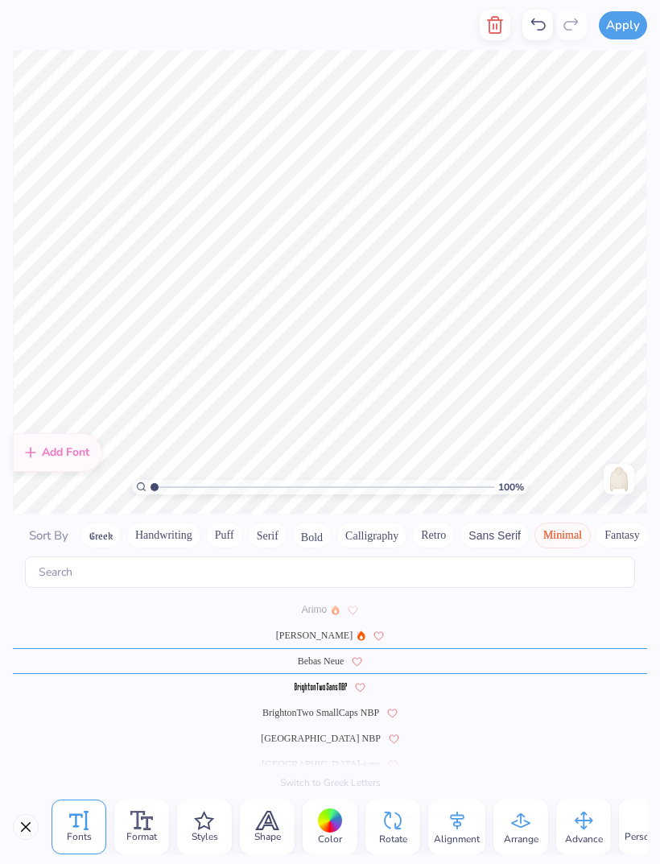
click at [315, 628] on span "[PERSON_NAME]" at bounding box center [314, 635] width 76 height 14
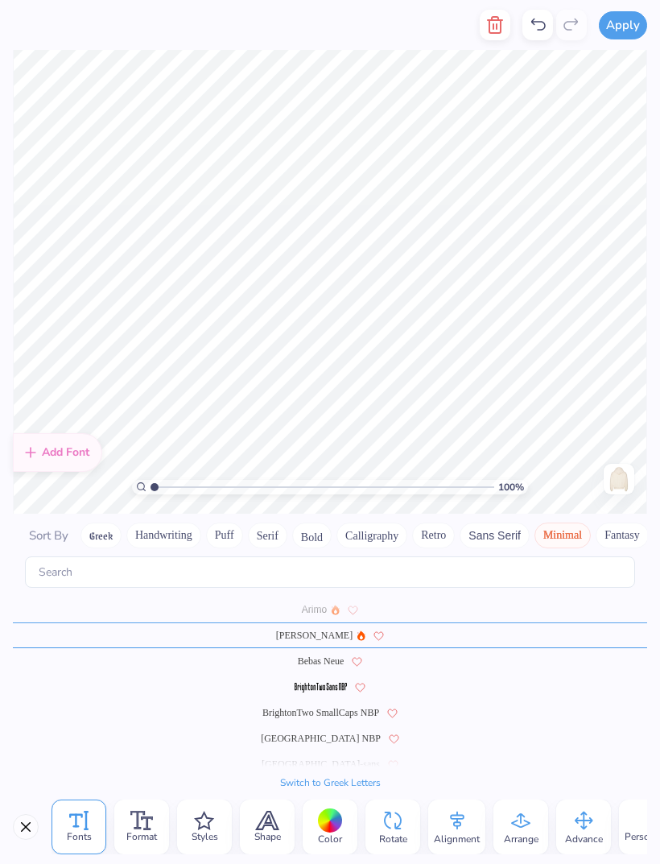
click at [329, 596] on div "Arimo" at bounding box center [330, 609] width 634 height 26
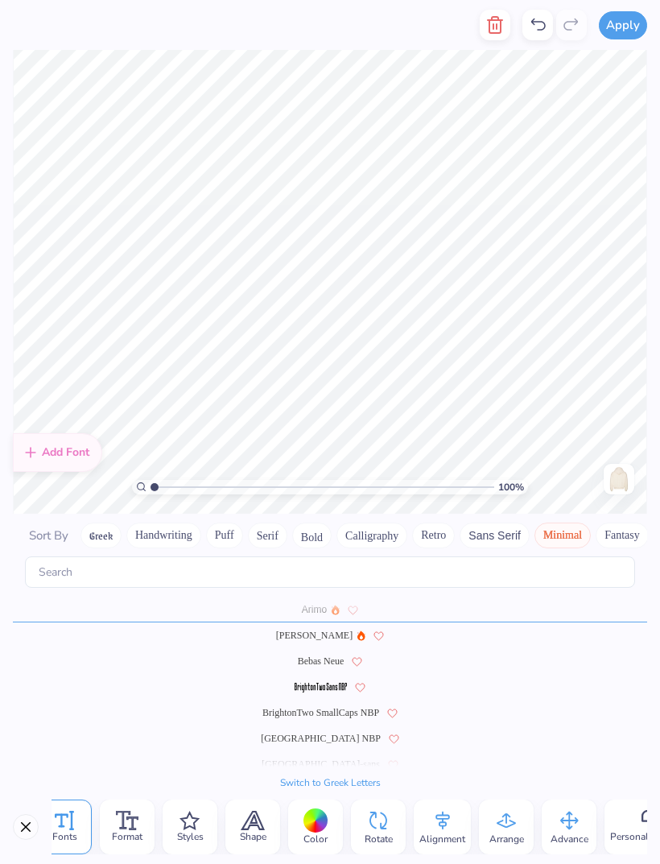
scroll to position [0, 12]
click at [493, 809] on div "Arrange" at bounding box center [508, 826] width 55 height 55
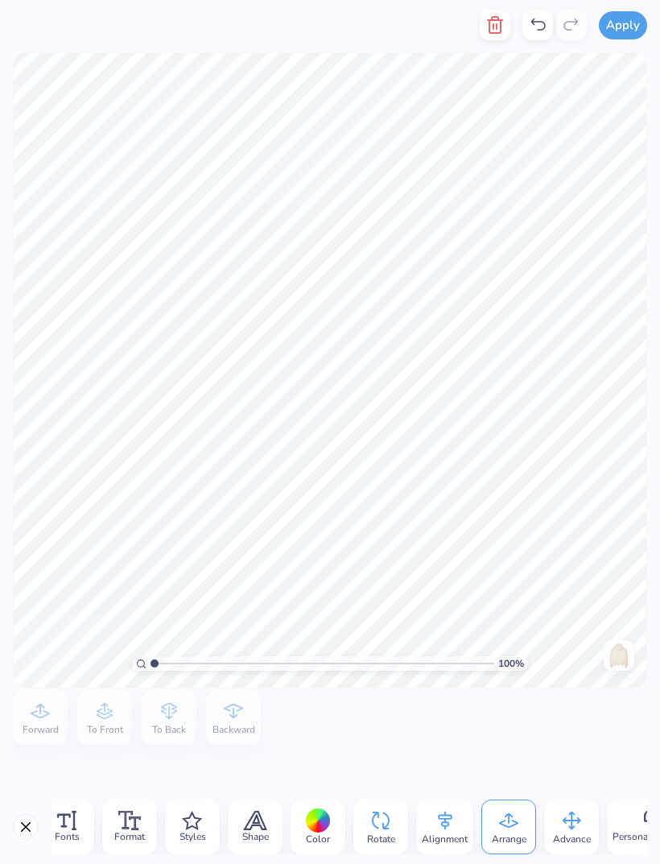
scroll to position [0, 0]
click at [252, 815] on icon at bounding box center [256, 820] width 22 height 18
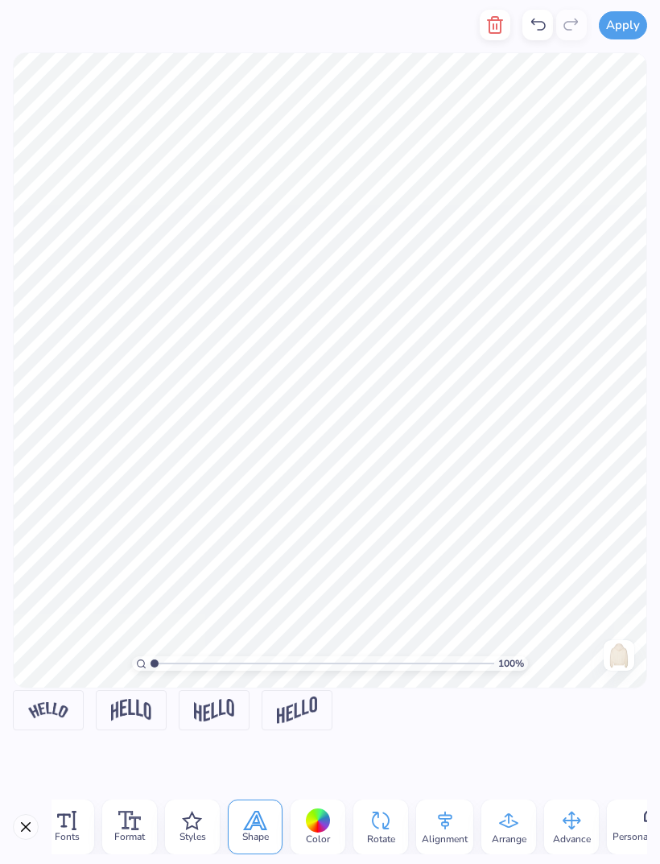
click at [331, 815] on div "Color" at bounding box center [318, 826] width 55 height 55
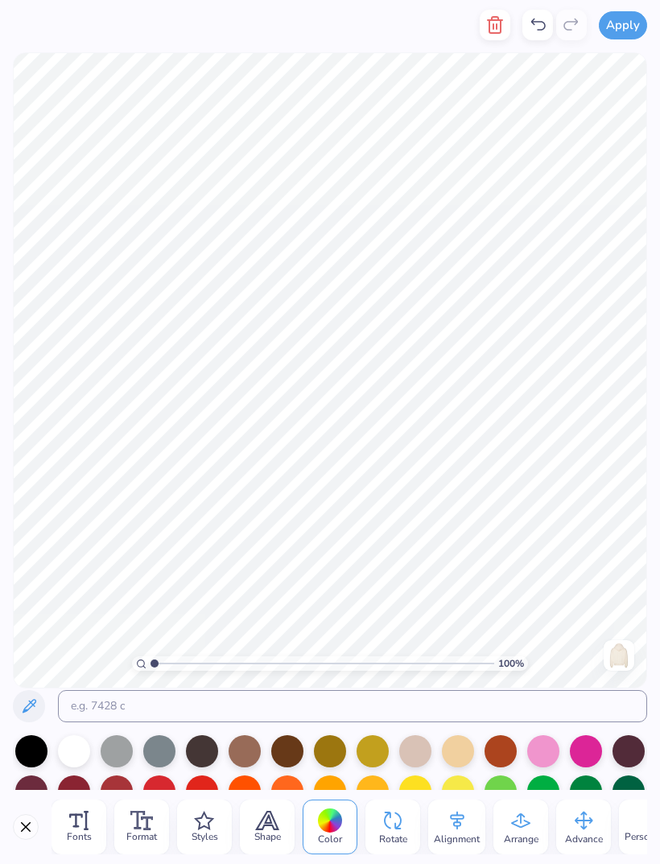
click at [131, 817] on icon at bounding box center [141, 820] width 23 height 19
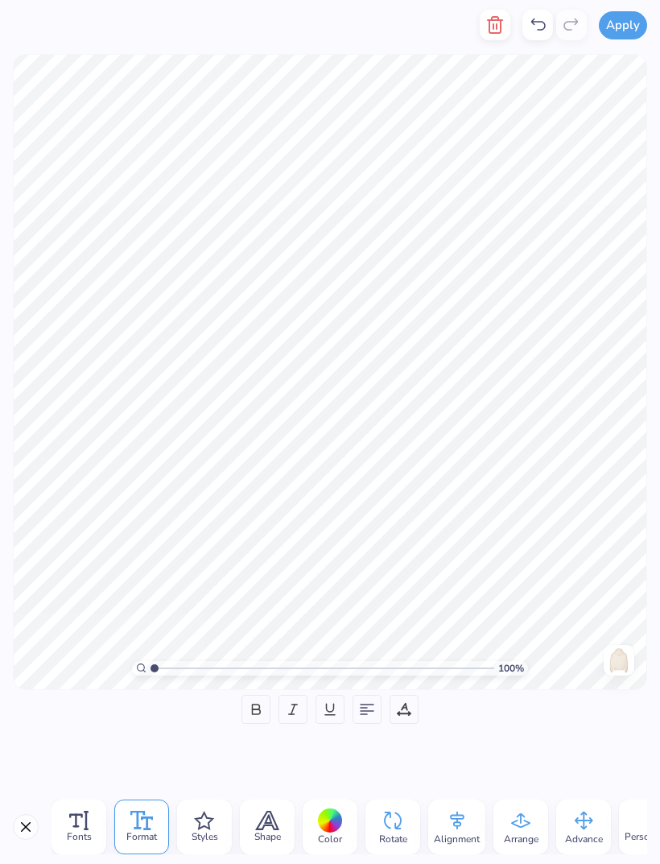
click at [410, 716] on div at bounding box center [404, 709] width 29 height 29
click at [262, 759] on div "0" at bounding box center [340, 762] width 158 height 29
click at [386, 757] on input "0" at bounding box center [394, 767] width 48 height 20
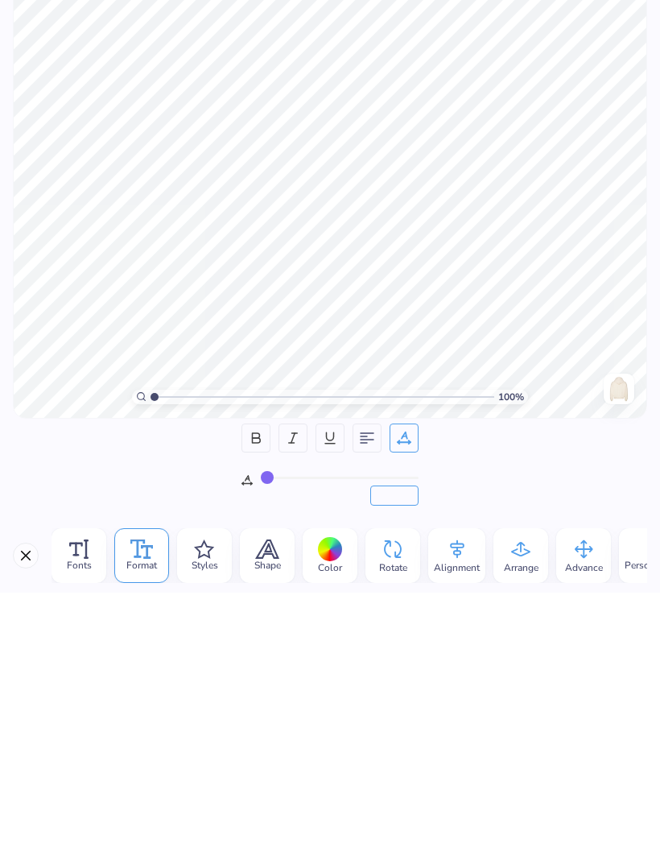
type input "0"
type input "4"
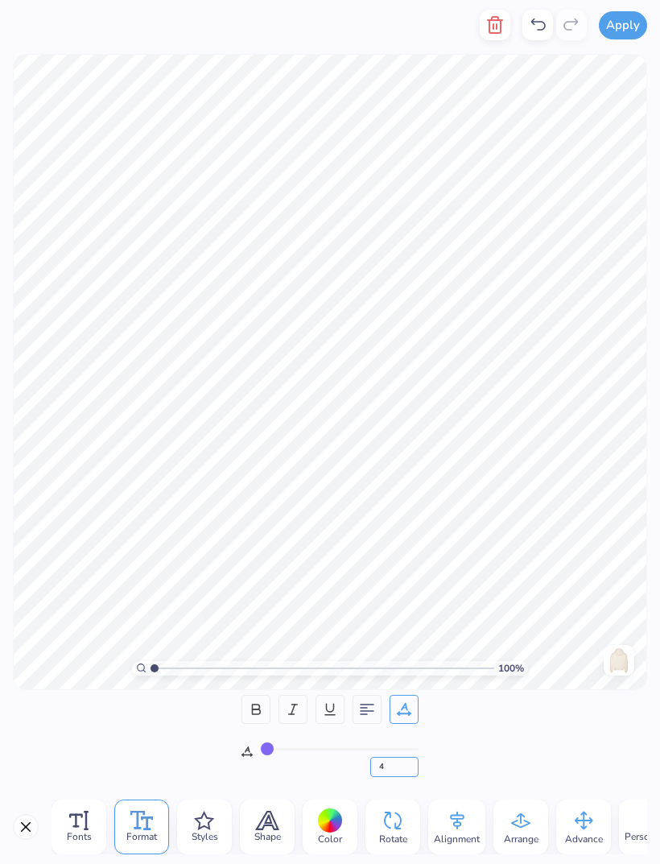
click at [380, 757] on input "4" at bounding box center [394, 767] width 48 height 20
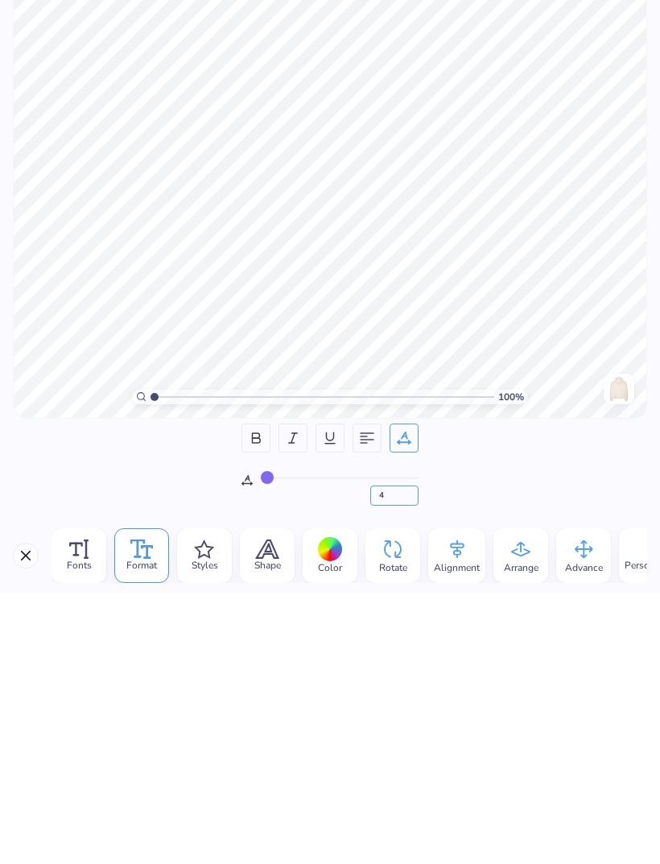
click at [398, 757] on input "4" at bounding box center [394, 767] width 48 height 20
type input "0"
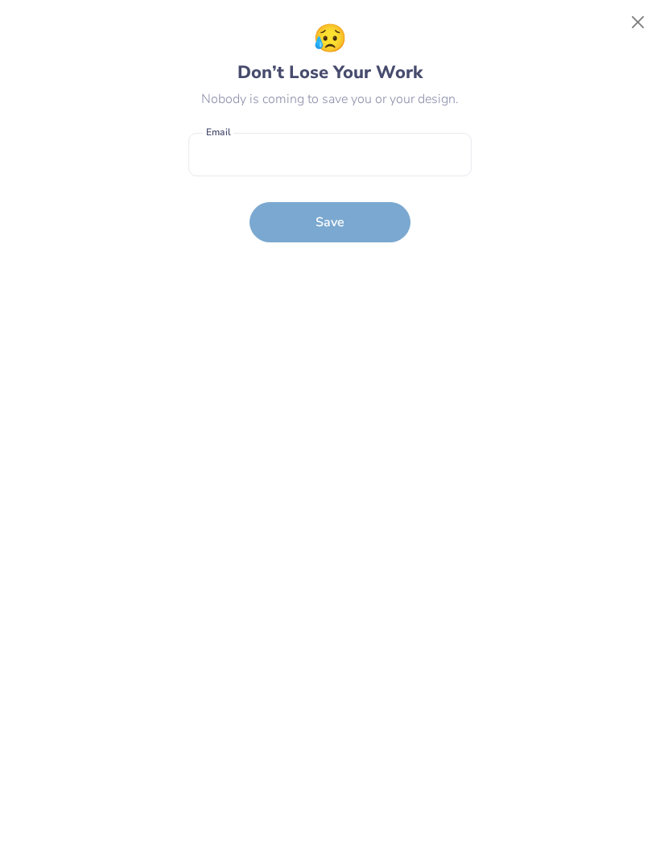
click at [372, 287] on div "😥 Don’t Lose Your Work Nobody is coming to save you or your design. Email is a …" at bounding box center [329, 432] width 283 height 827
click at [646, 29] on button "Close" at bounding box center [638, 22] width 31 height 31
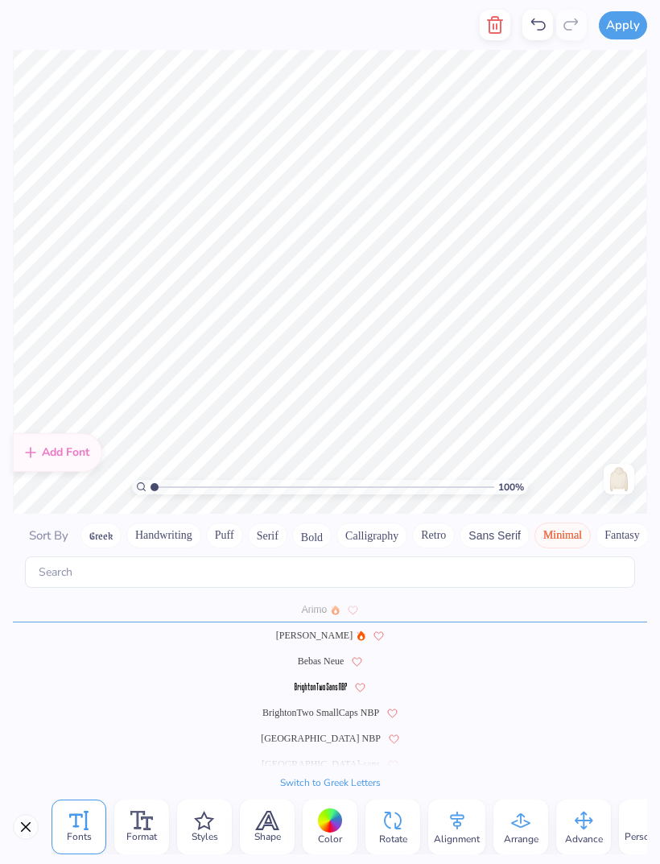
click at [256, 522] on button "Serif" at bounding box center [267, 535] width 39 height 26
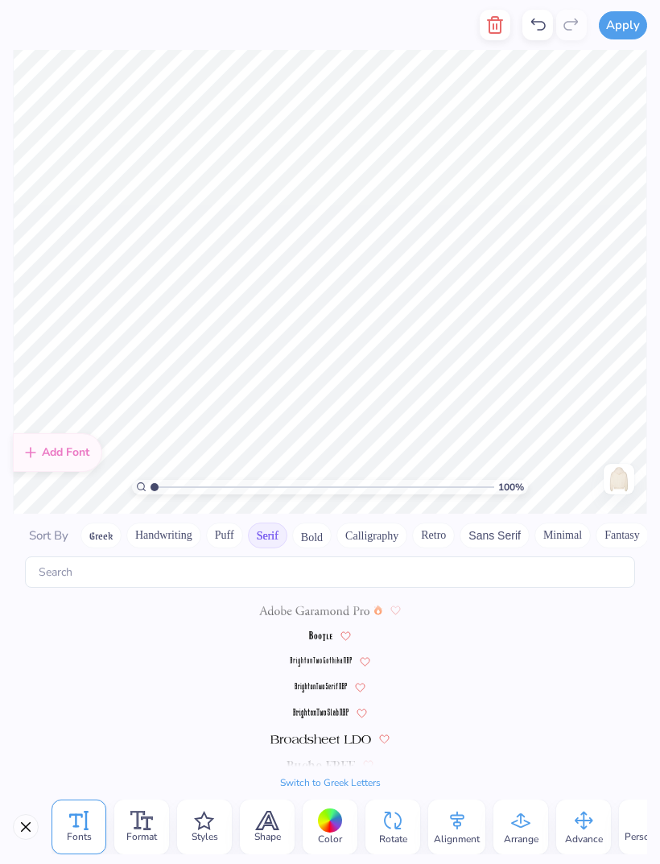
click at [283, 605] on img at bounding box center [313, 610] width 109 height 10
click at [509, 522] on button "Sans Serif" at bounding box center [495, 535] width 70 height 26
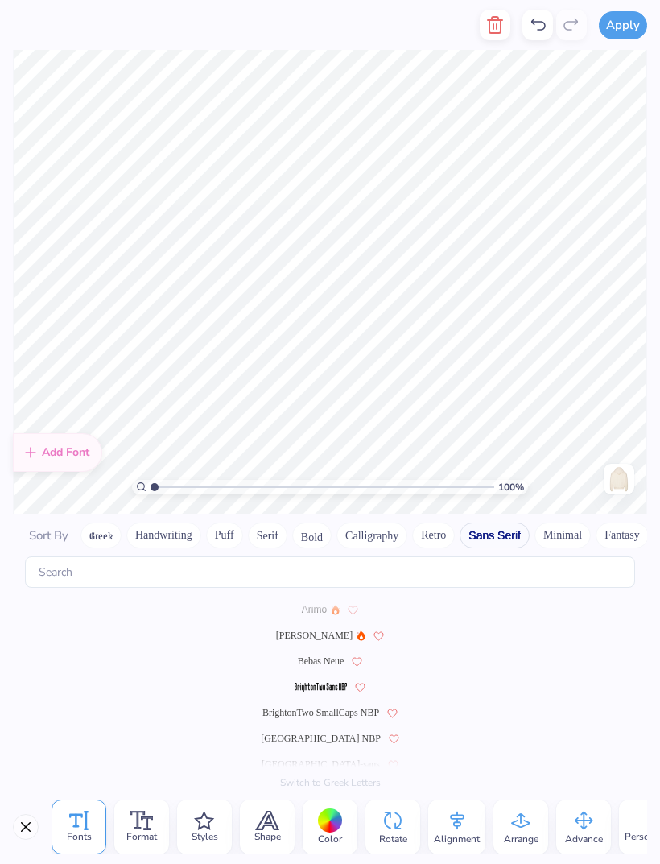
click at [566, 522] on button "Minimal" at bounding box center [562, 535] width 56 height 26
click at [500, 524] on button "Sans Serif" at bounding box center [495, 535] width 70 height 26
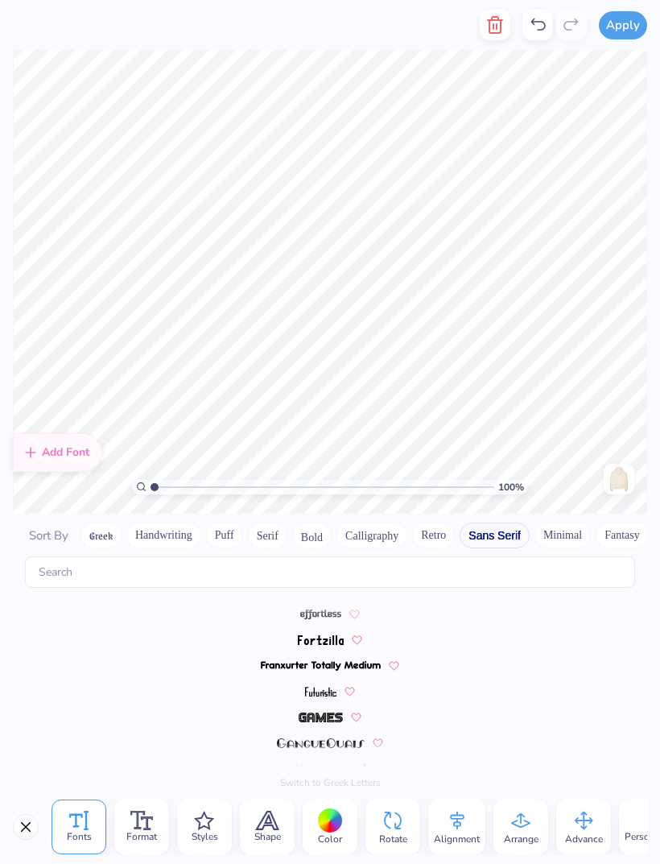
scroll to position [203, 0]
click at [318, 625] on div at bounding box center [330, 638] width 634 height 26
click at [325, 609] on img at bounding box center [321, 614] width 24 height 10
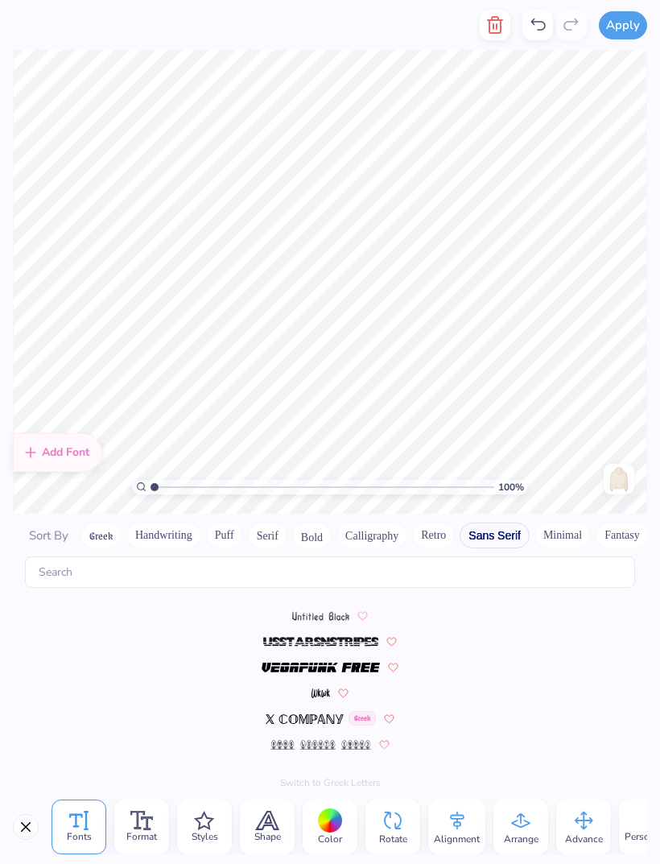
click at [562, 525] on button "Minimal" at bounding box center [562, 535] width 56 height 26
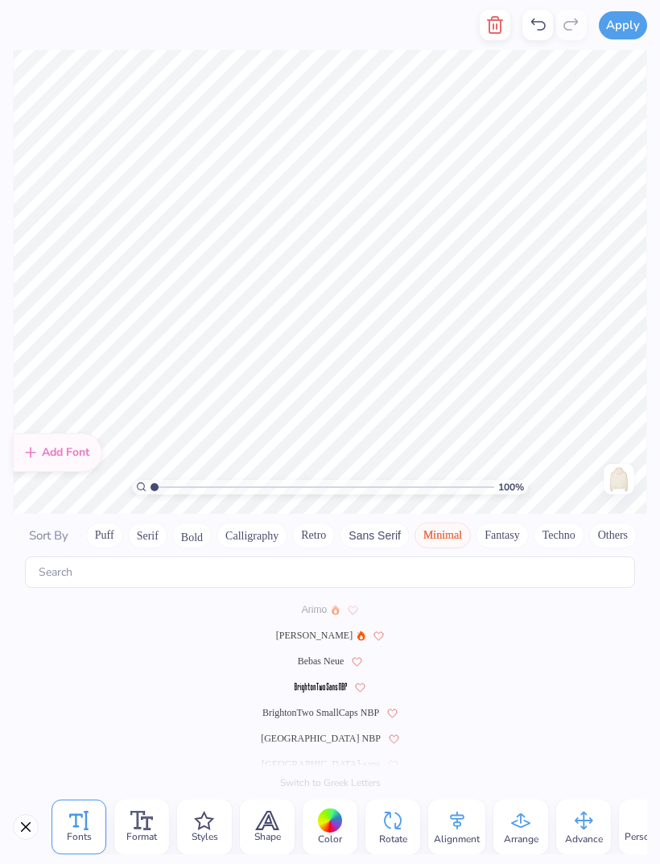
scroll to position [0, 0]
click at [330, 622] on div "[PERSON_NAME]" at bounding box center [330, 635] width 634 height 26
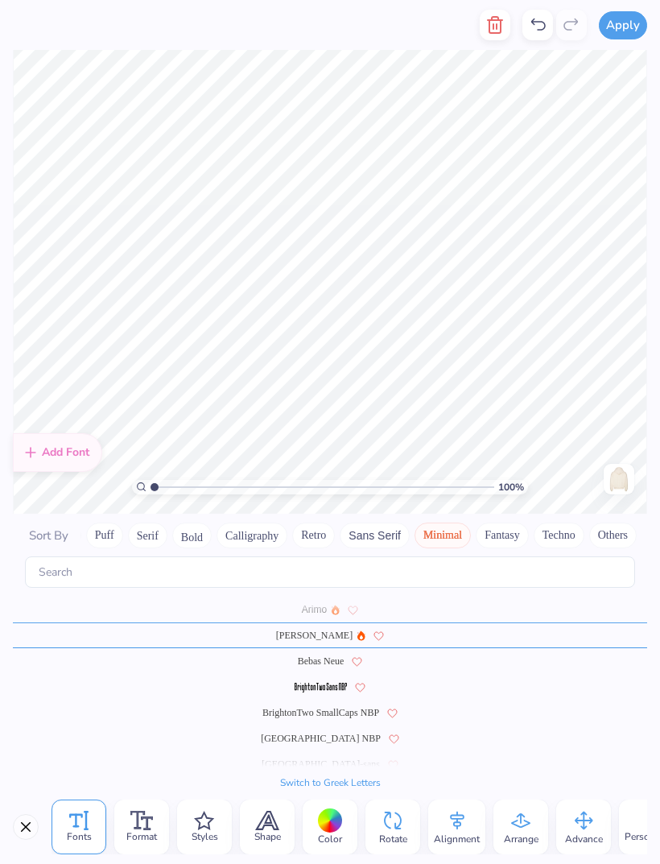
click at [315, 603] on div "Arimo" at bounding box center [330, 609] width 634 height 26
click at [312, 602] on span "Arimo" at bounding box center [314, 609] width 25 height 14
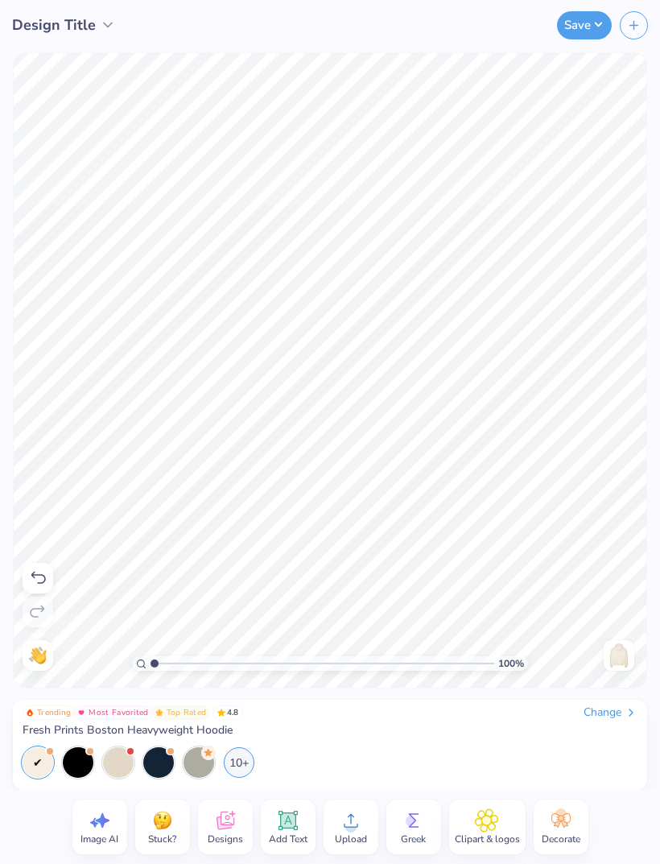
click at [283, 807] on div "Add Text" at bounding box center [288, 826] width 55 height 55
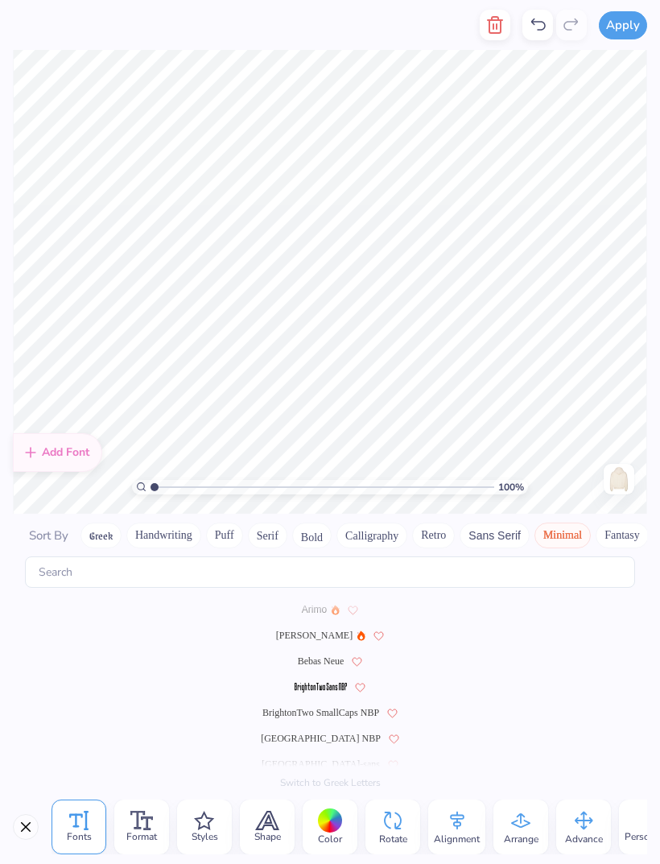
scroll to position [0, 2]
type textarea "DANCE"
click at [266, 522] on button "Serif" at bounding box center [267, 535] width 39 height 26
click at [318, 522] on button "Bold" at bounding box center [311, 535] width 39 height 26
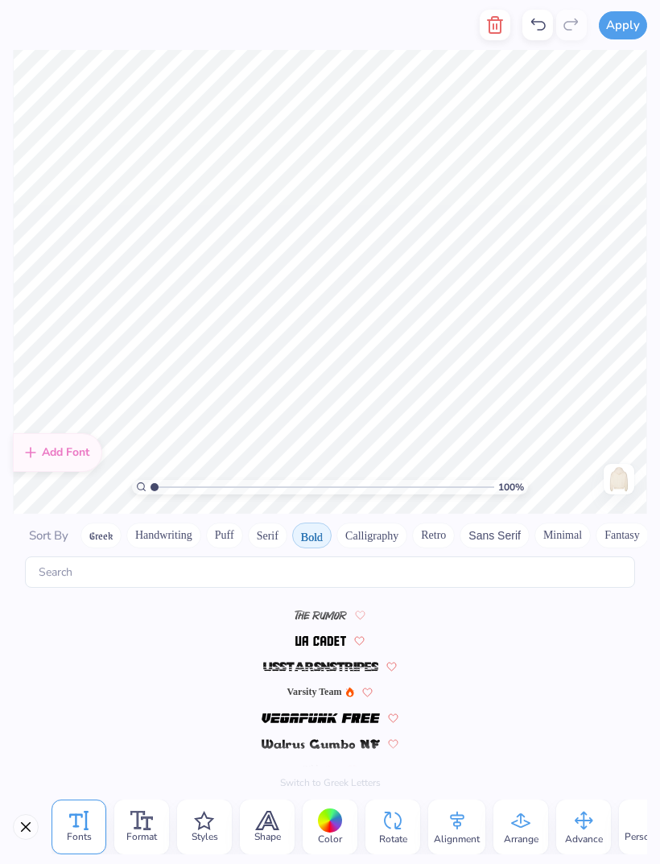
scroll to position [1772, 0]
click at [276, 522] on button "Serif" at bounding box center [267, 535] width 39 height 26
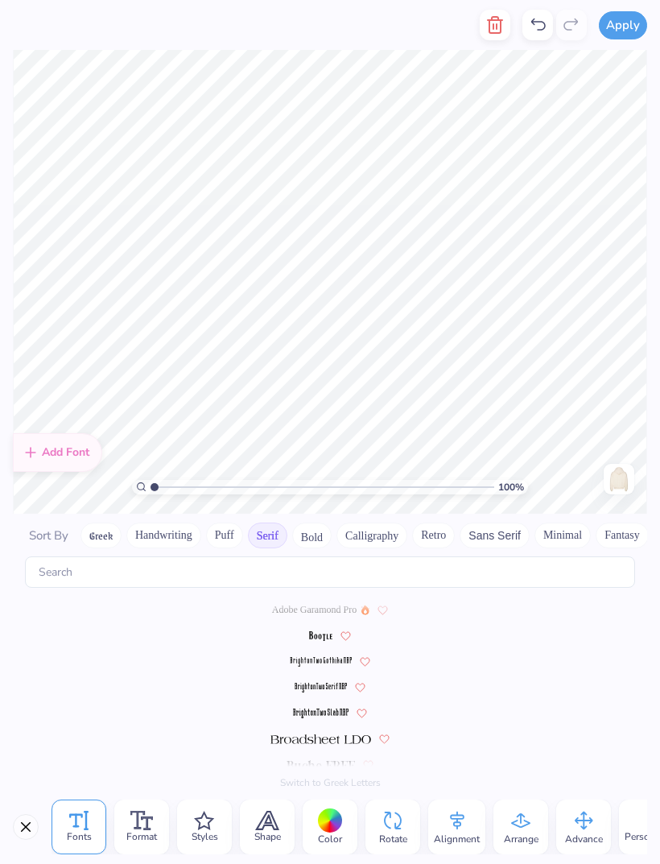
scroll to position [0, 0]
click at [259, 596] on div "Adobe Garamond Pro" at bounding box center [330, 609] width 634 height 26
click at [146, 820] on icon at bounding box center [141, 820] width 23 height 19
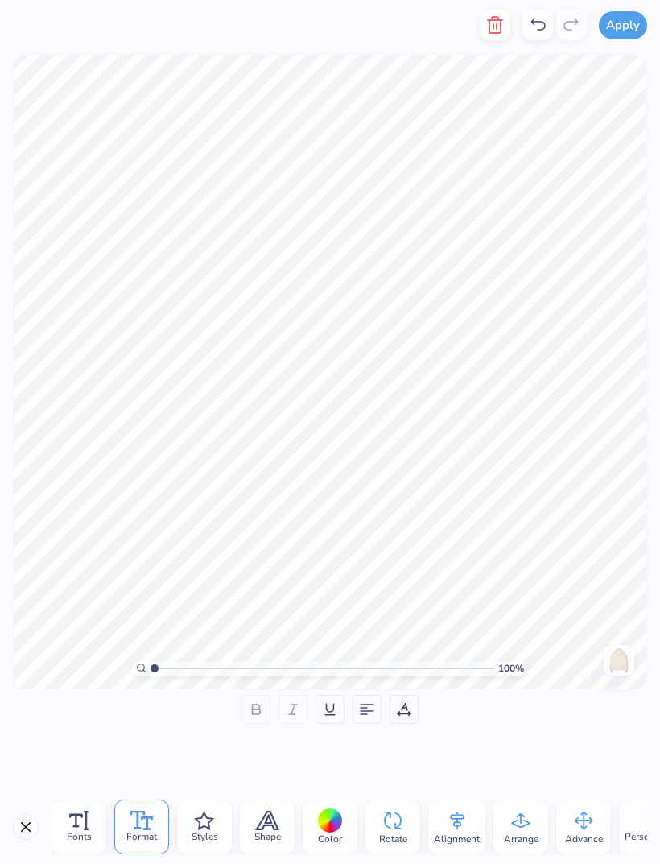
click at [258, 822] on icon at bounding box center [267, 820] width 24 height 19
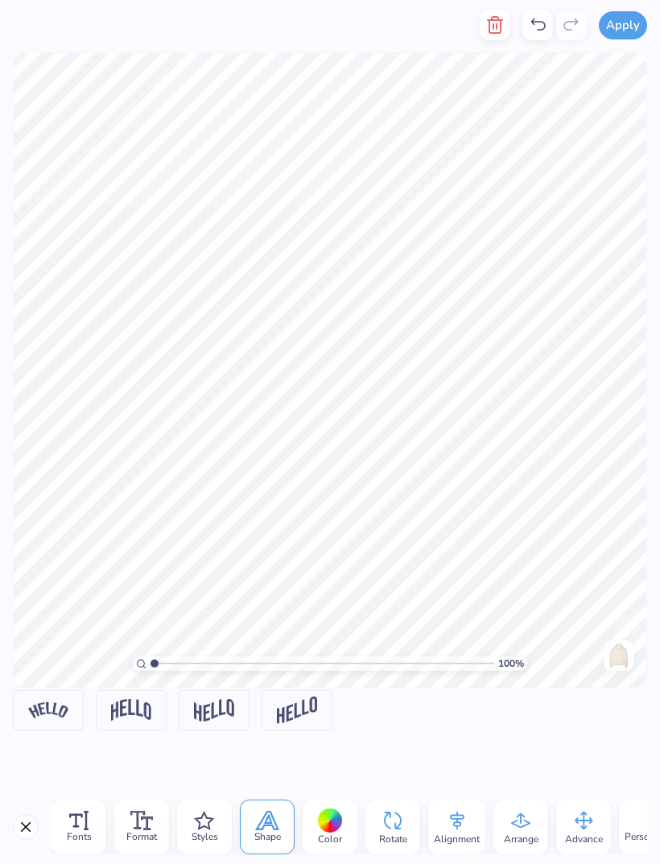
click at [49, 707] on img at bounding box center [48, 709] width 40 height 15
click at [122, 711] on img at bounding box center [131, 710] width 40 height 22
click at [56, 690] on div at bounding box center [48, 710] width 71 height 40
click at [117, 713] on img at bounding box center [131, 710] width 40 height 22
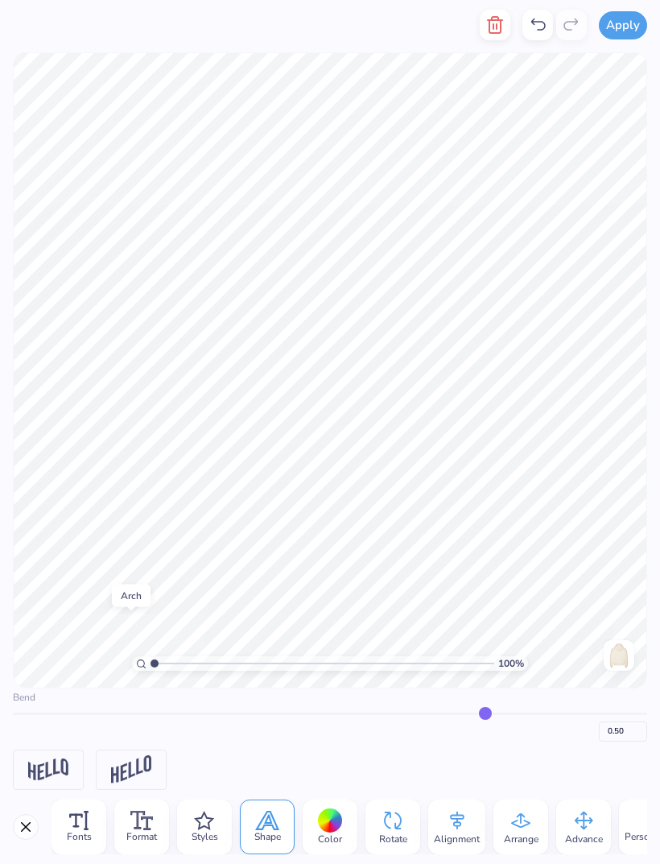
click at [91, 824] on div "Fonts" at bounding box center [79, 826] width 55 height 55
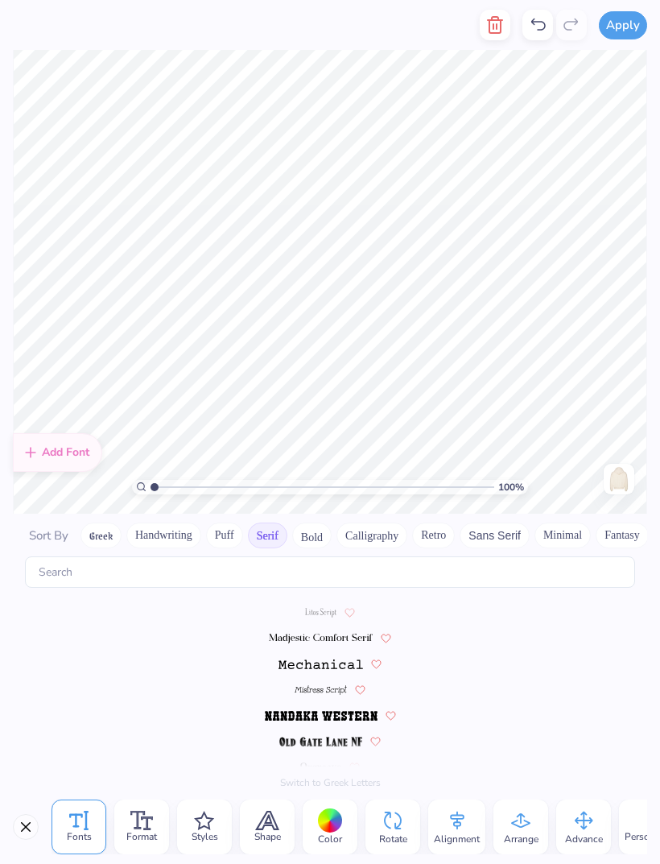
scroll to position [1413, 0]
click at [333, 633] on div at bounding box center [330, 638] width 634 height 26
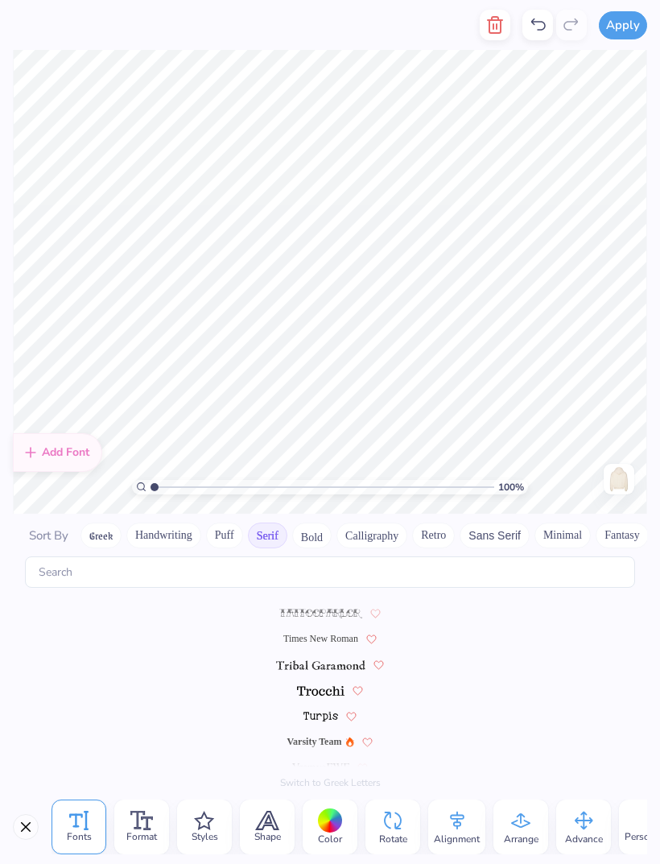
scroll to position [1800, 0]
click at [332, 660] on img at bounding box center [321, 665] width 90 height 10
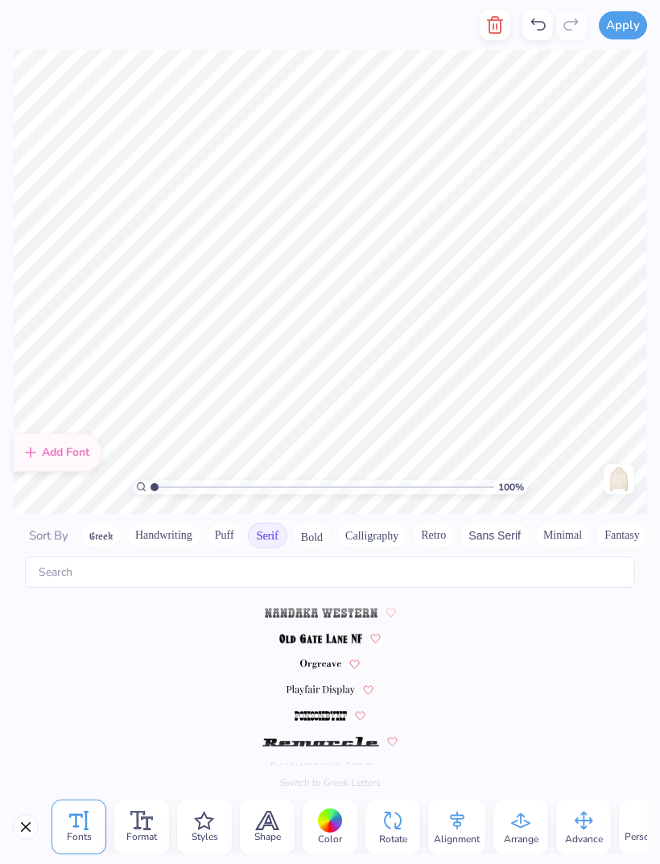
scroll to position [1516, 0]
click at [312, 682] on div at bounding box center [330, 690] width 634 height 26
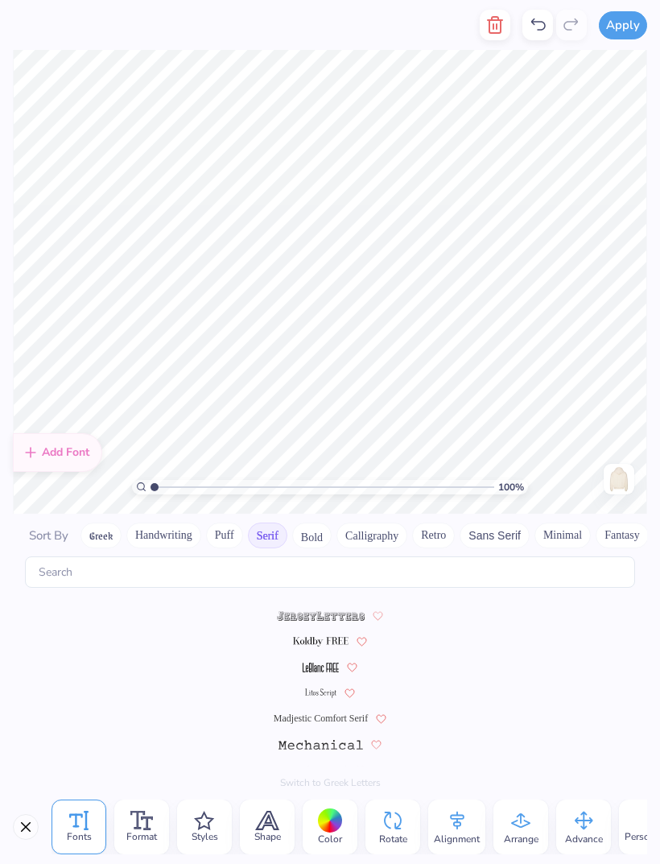
scroll to position [1336, 0]
click at [141, 820] on icon at bounding box center [141, 820] width 23 height 19
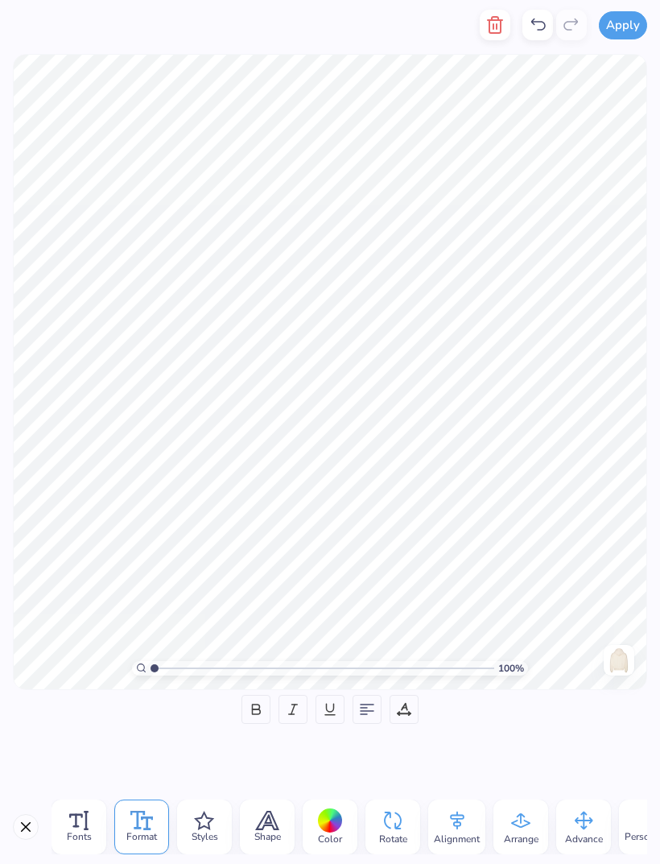
click at [262, 702] on icon at bounding box center [256, 709] width 14 height 14
click at [341, 825] on icon at bounding box center [330, 820] width 24 height 24
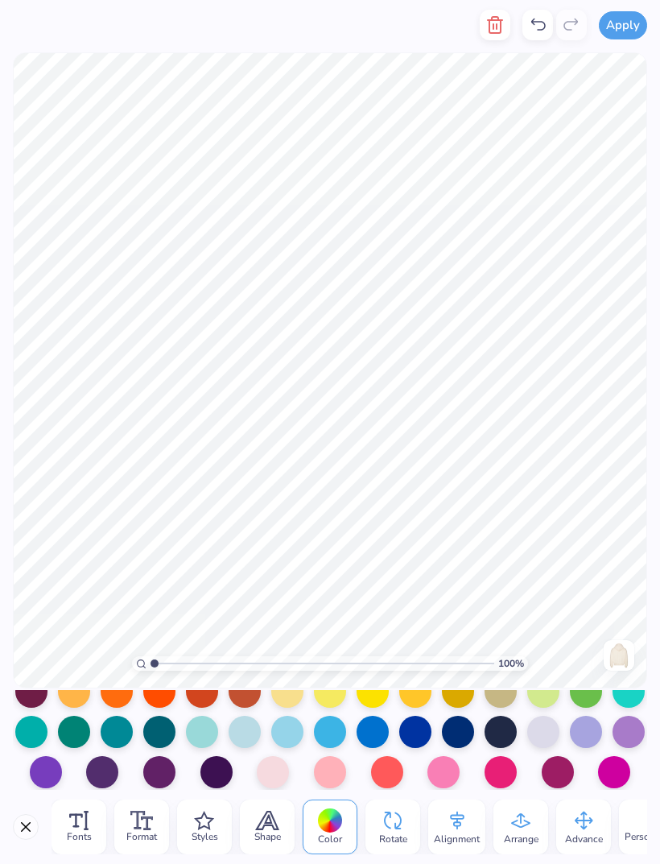
scroll to position [224, 0]
click at [454, 732] on div at bounding box center [458, 732] width 32 height 32
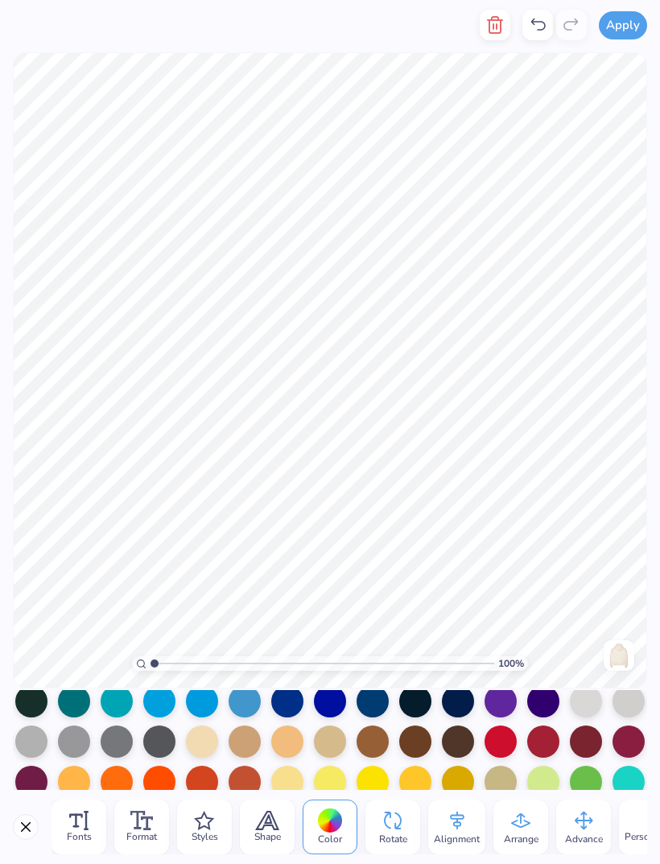
scroll to position [123, 0]
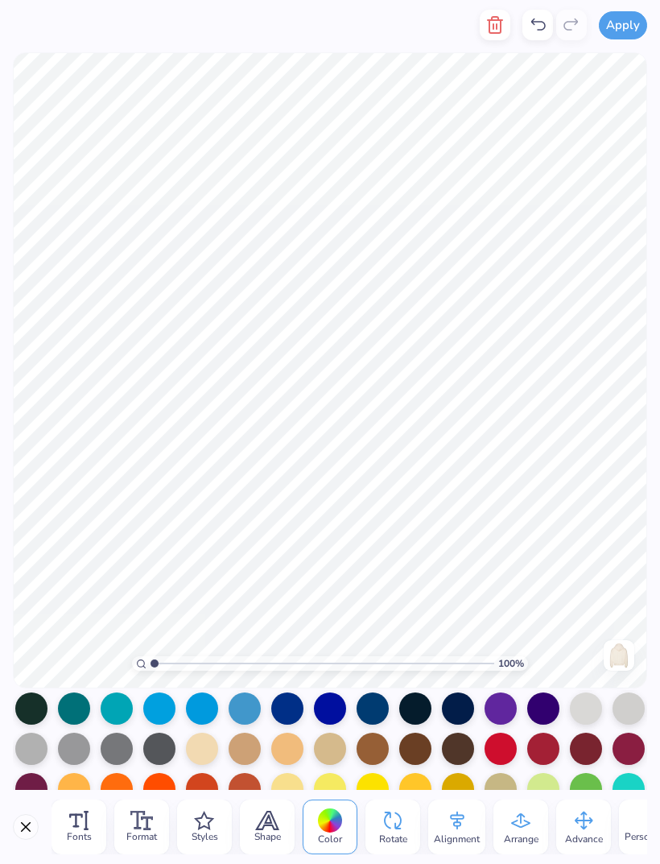
click at [377, 706] on div at bounding box center [373, 708] width 32 height 32
click at [284, 695] on div at bounding box center [287, 708] width 32 height 32
click at [376, 699] on div at bounding box center [373, 708] width 32 height 32
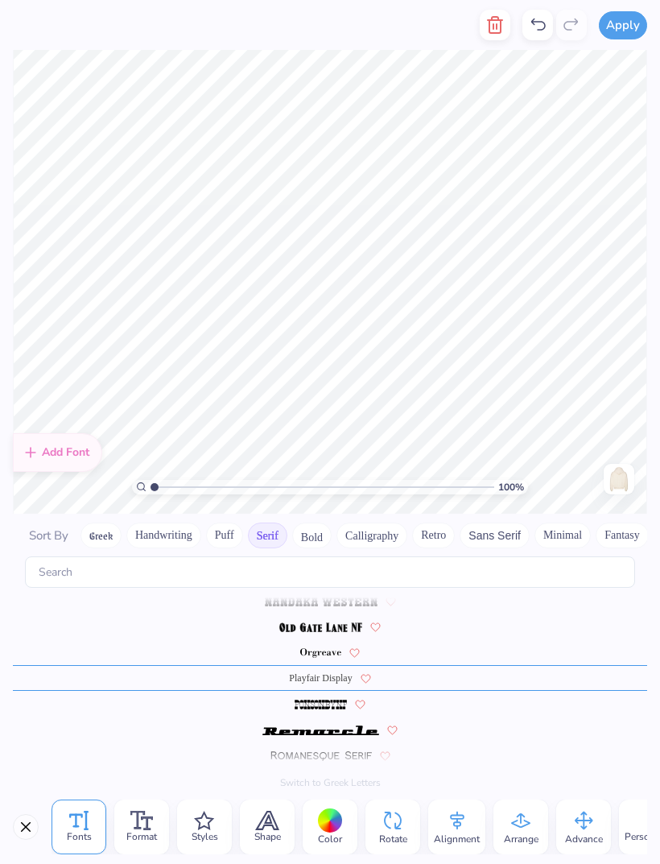
scroll to position [1610, 0]
